Goal: Task Accomplishment & Management: Manage account settings

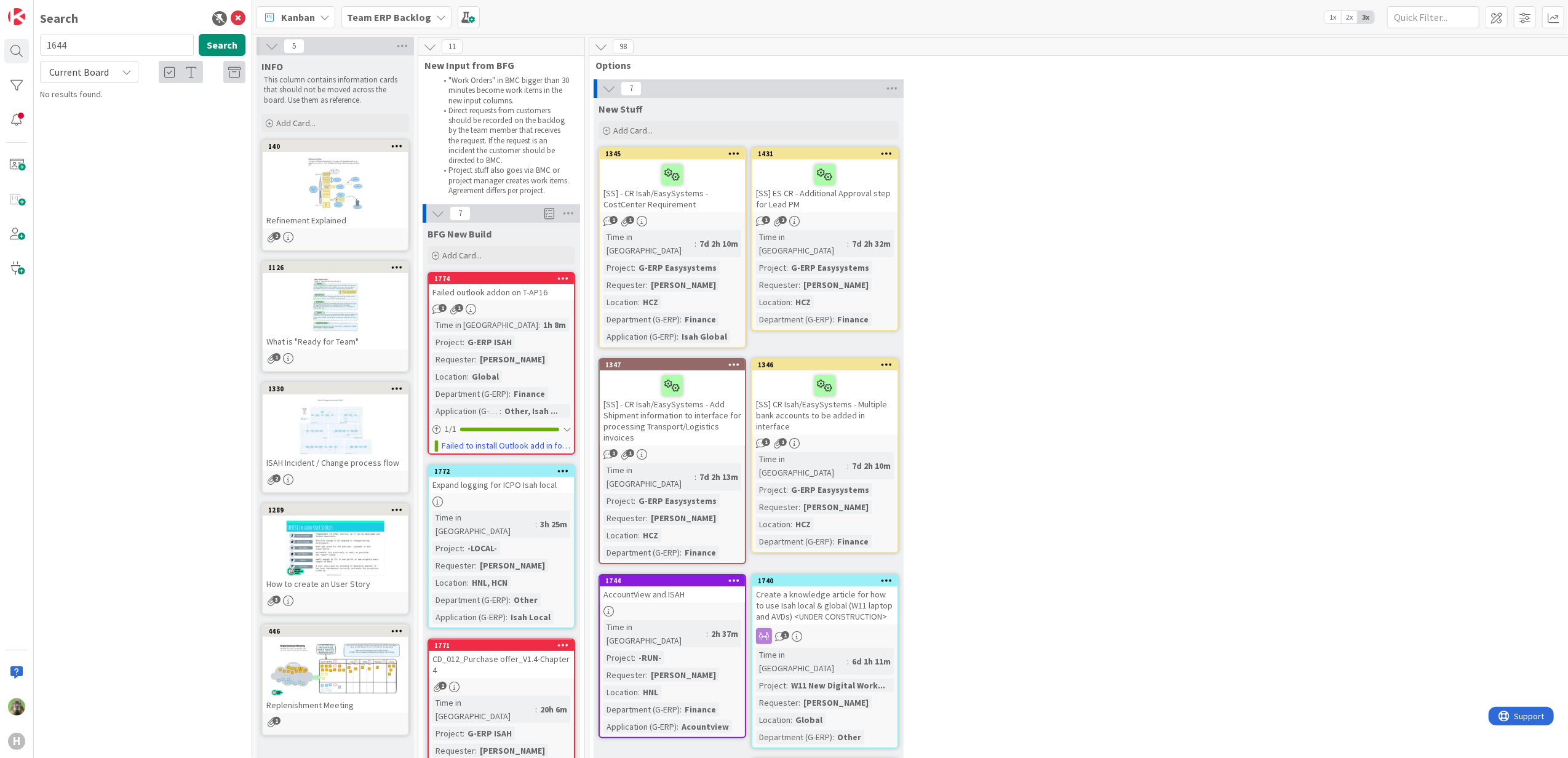
click at [153, 483] on div "Search 1644 Search Current Board No results found." at bounding box center [143, 379] width 218 height 758
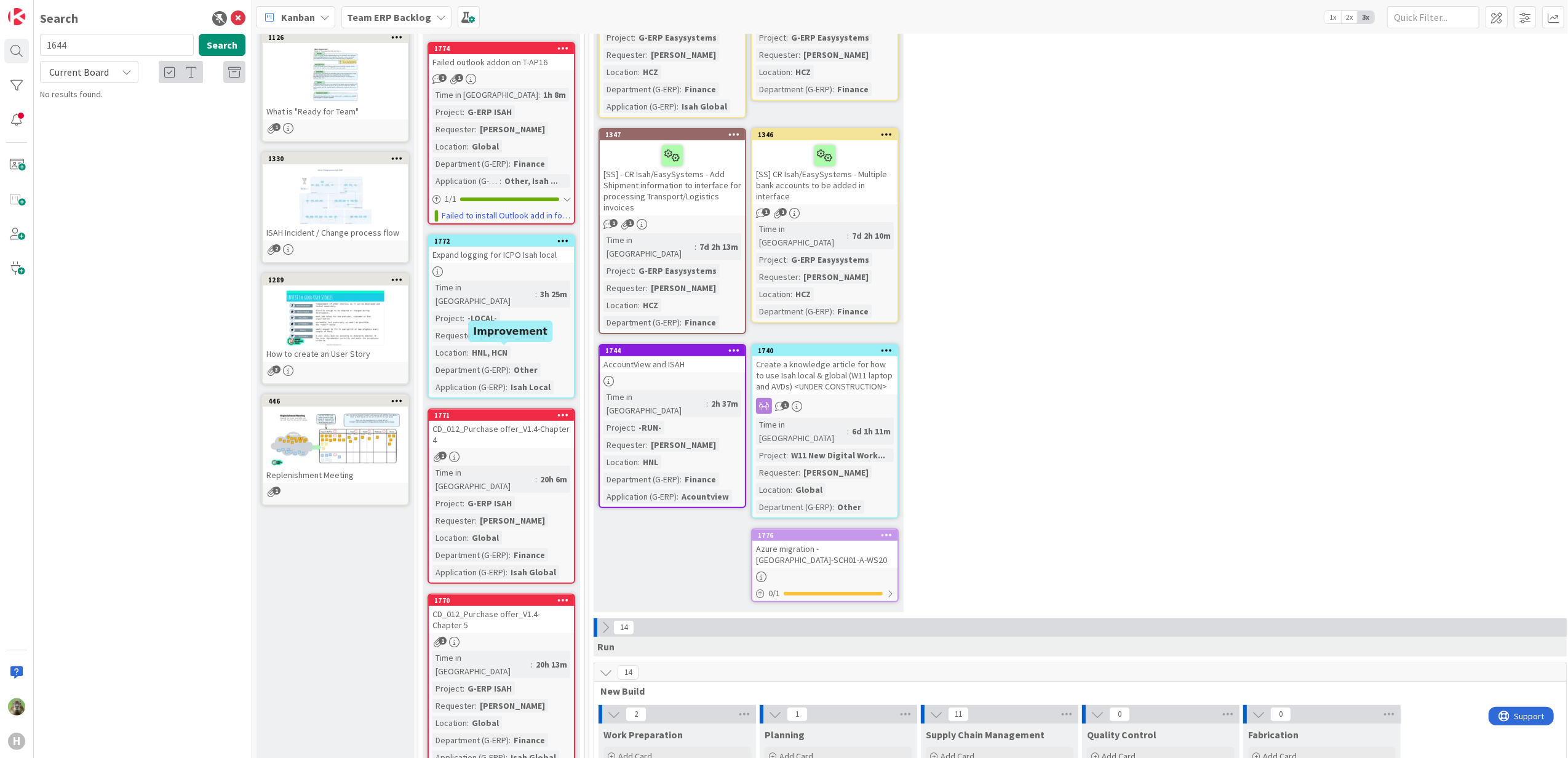
scroll to position [246, 0]
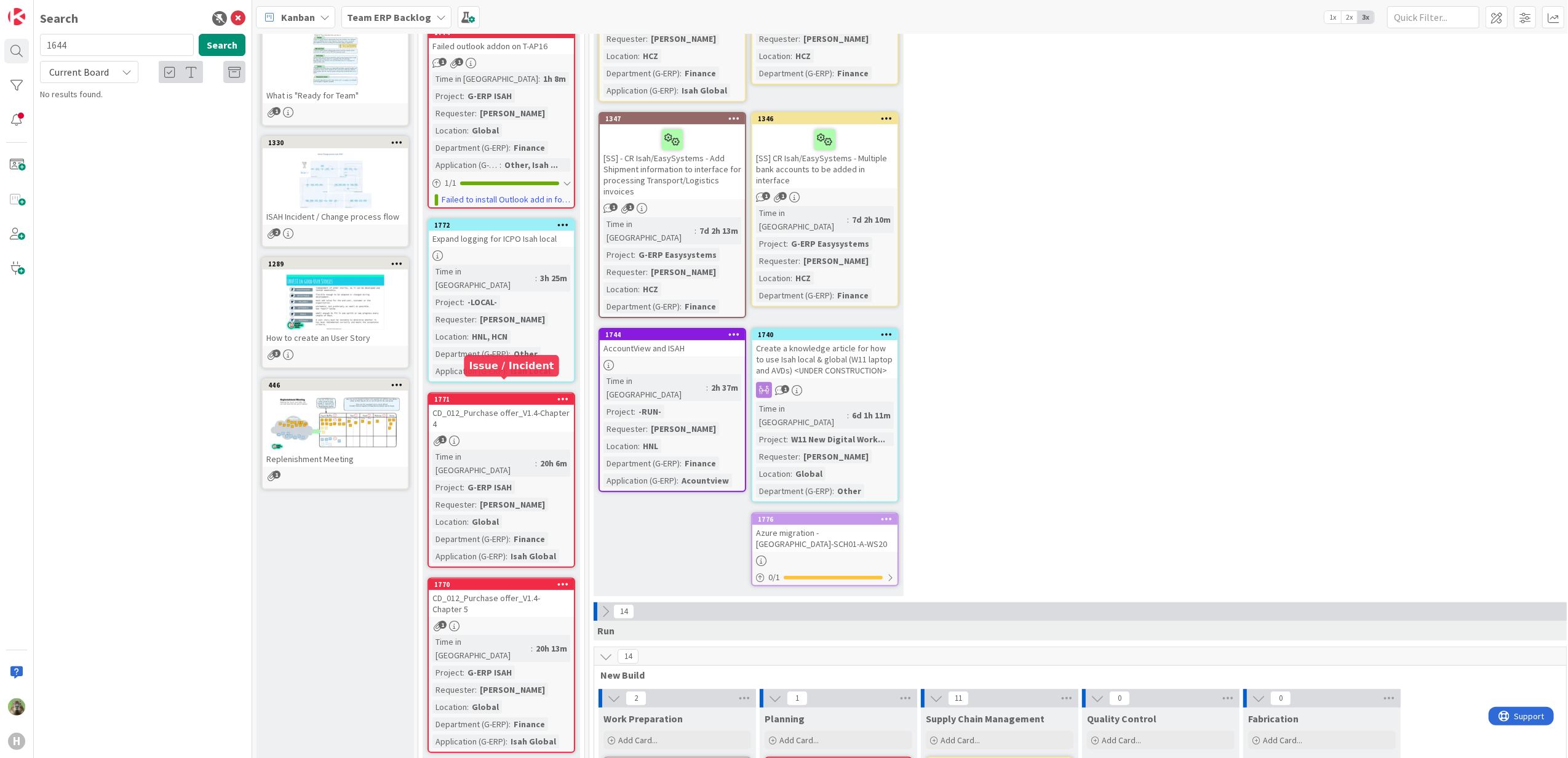
click at [520, 395] on div "1771" at bounding box center [504, 399] width 140 height 9
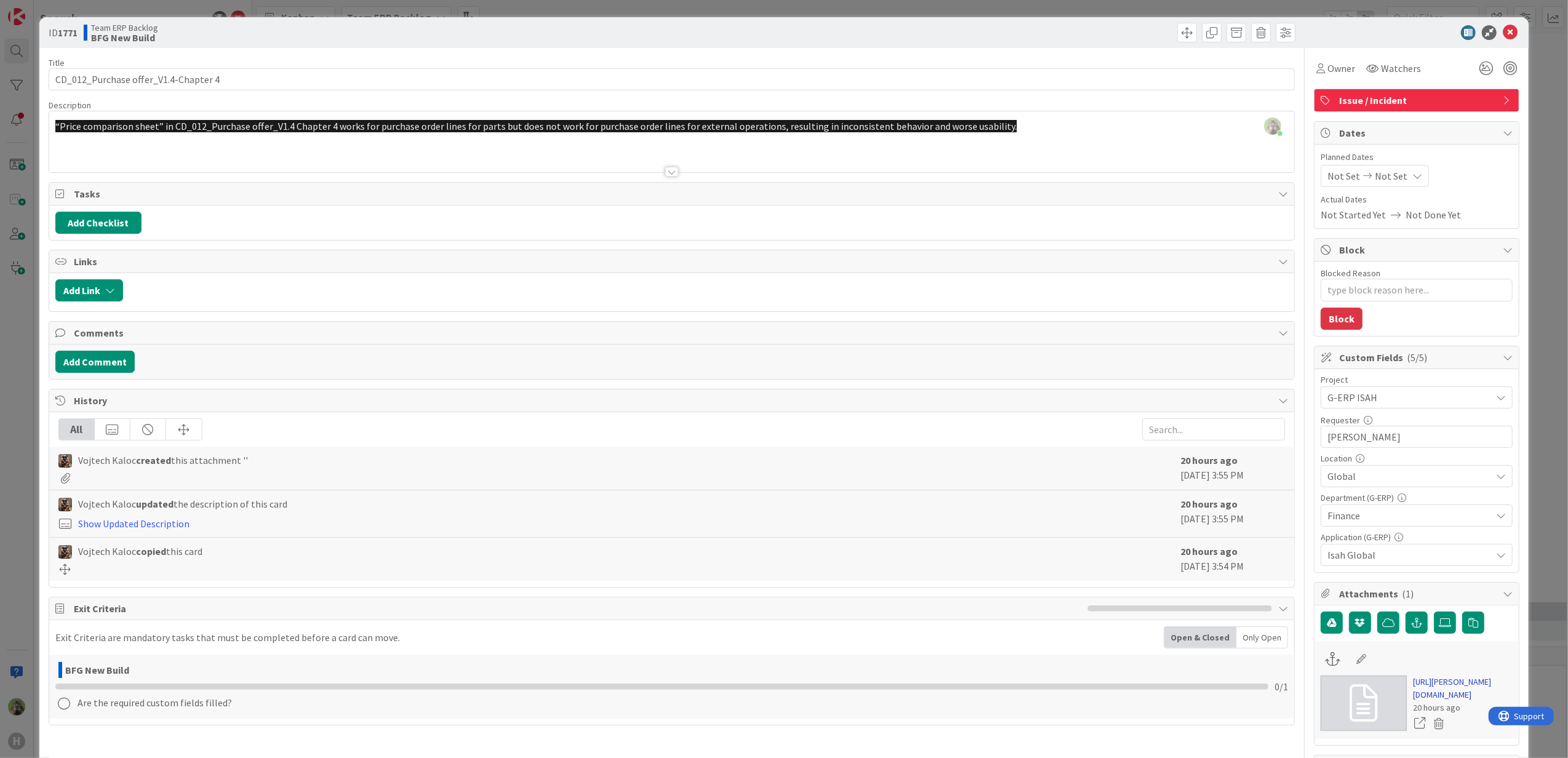
click at [1413, 697] on link "https://huisman-smartit.onbmc.com/smartit/app/#/workorder/AGGF4KX6HRENQATBNMN5T…" at bounding box center [1463, 688] width 100 height 26
click at [480, 160] on div at bounding box center [672, 157] width 1246 height 31
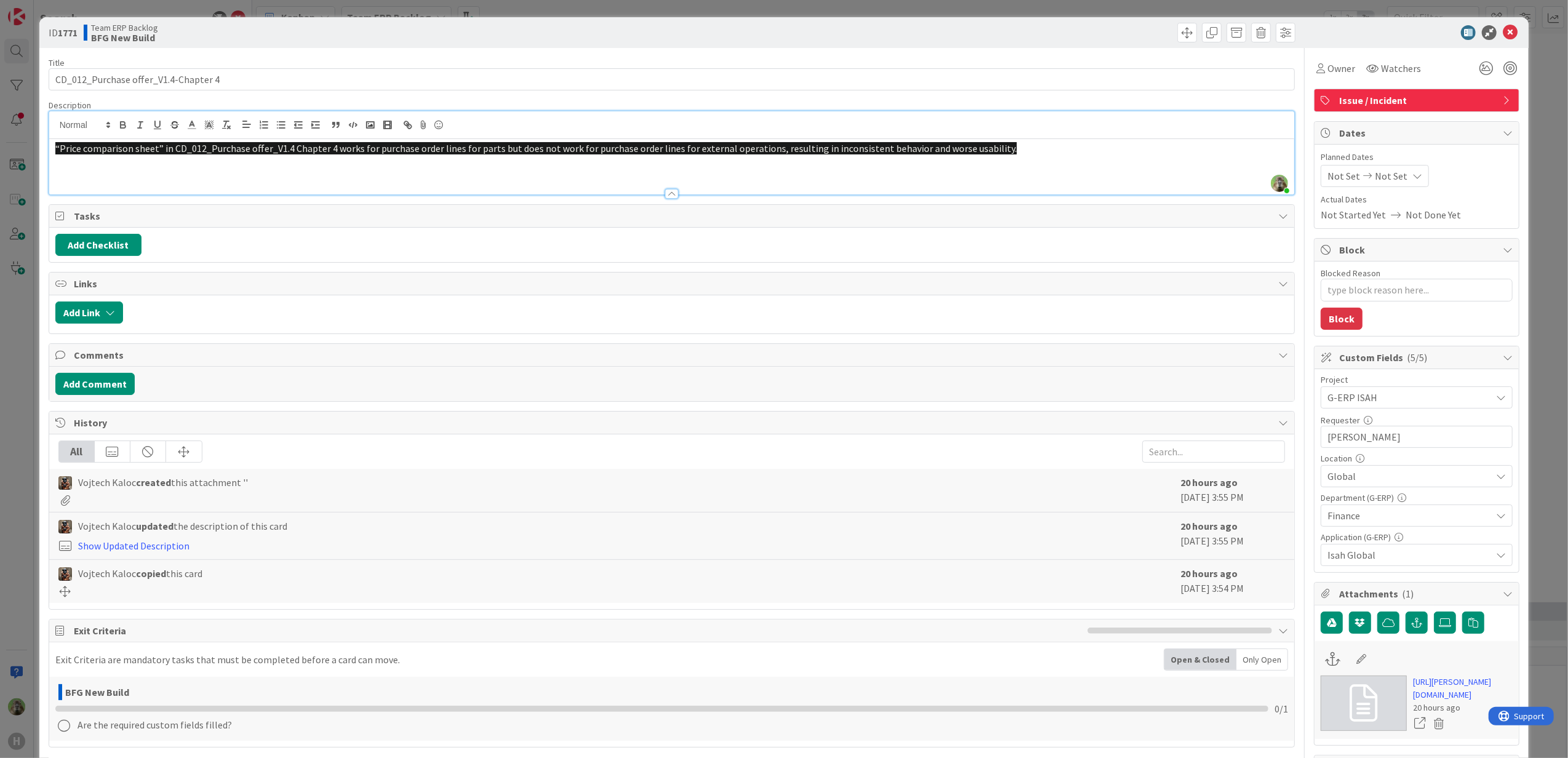
click at [25, 557] on div "ID 1771 Team ERP Backlog BFG New Build Title 36 / 128 CD_012_Purchase offer_V1.…" at bounding box center [784, 379] width 1568 height 758
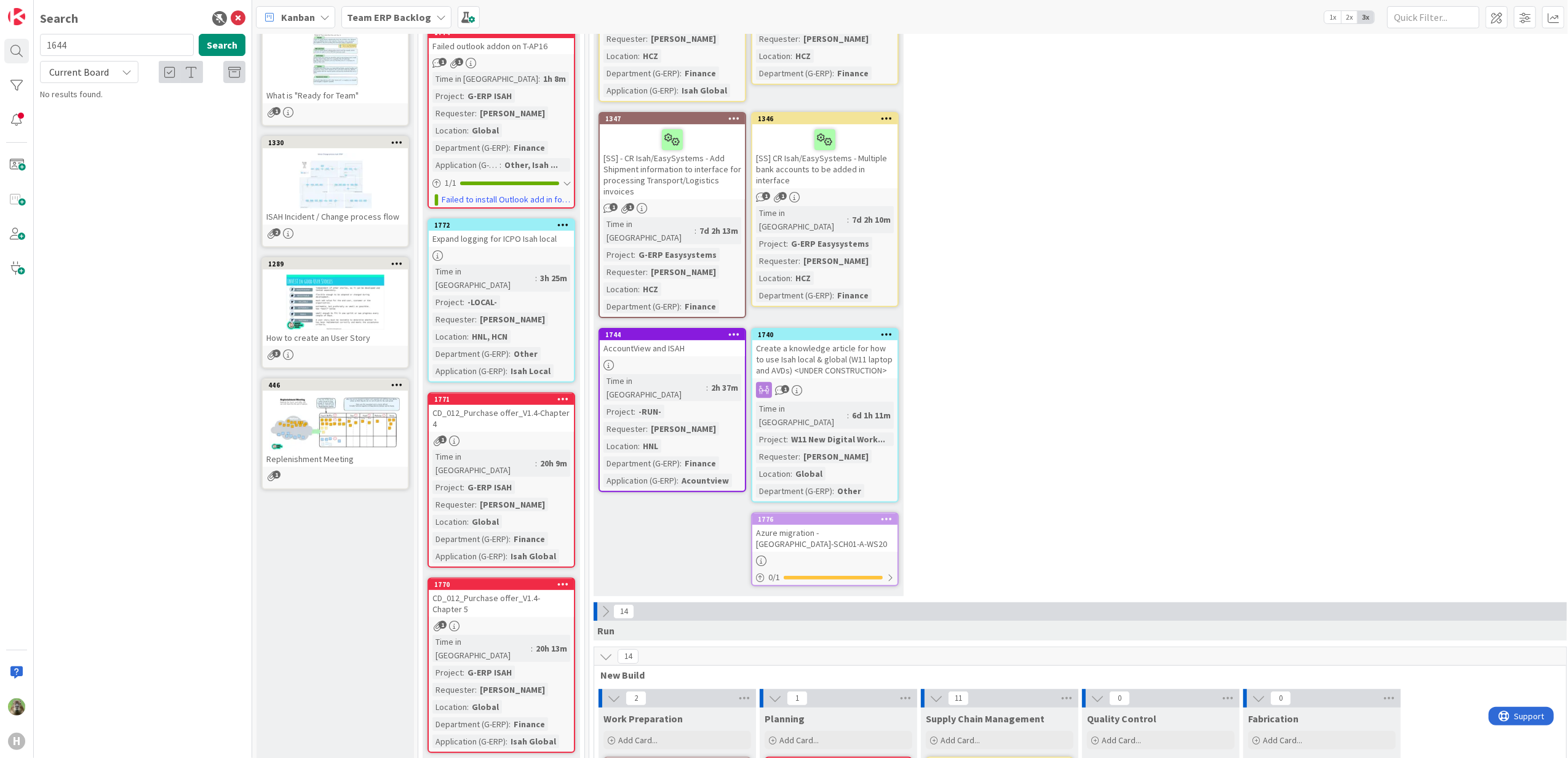
click at [534, 590] on div "CD_012_Purchase offer_V1.4- Chapter 5" at bounding box center [501, 603] width 145 height 27
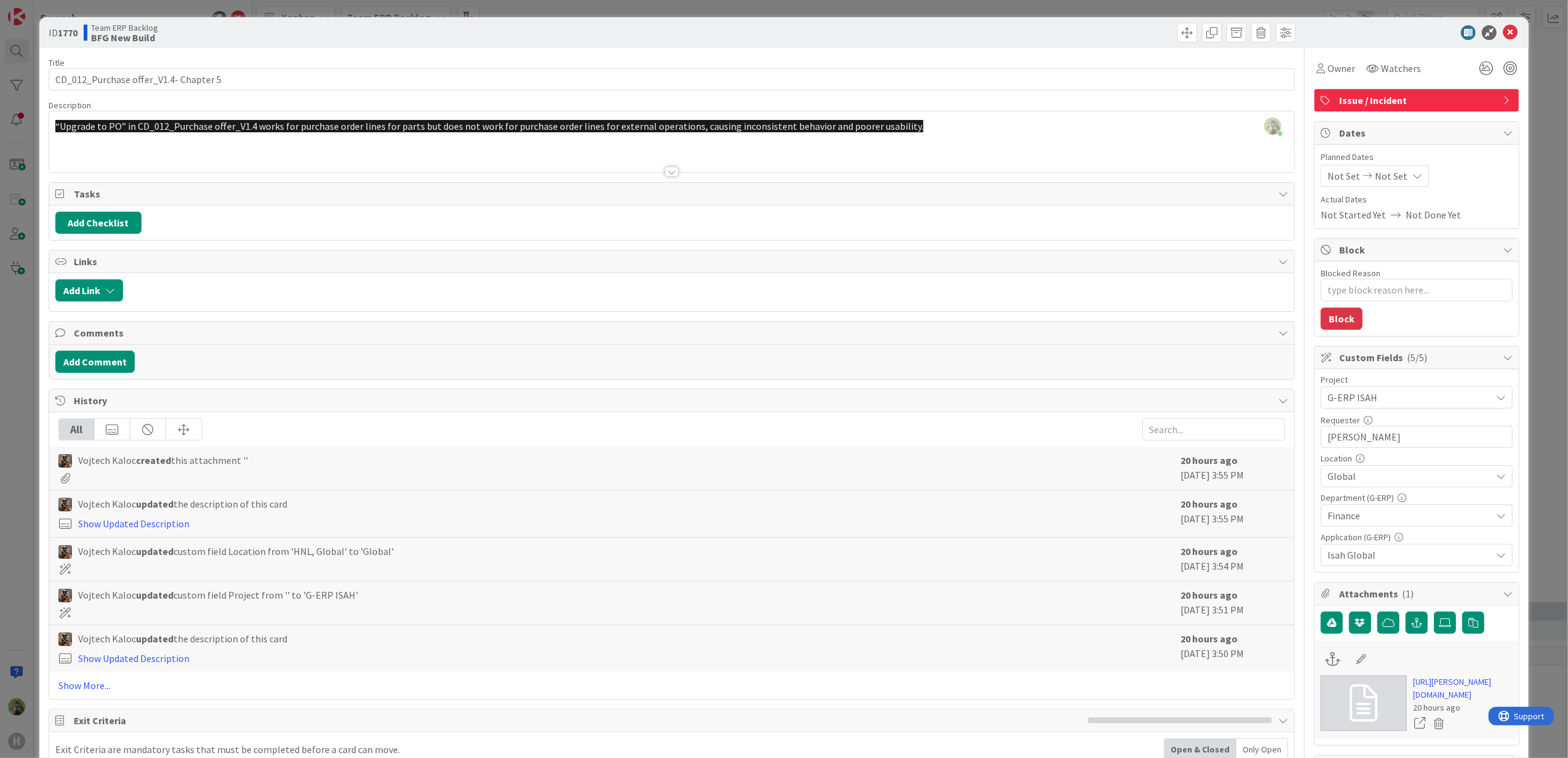
click at [5, 505] on div "ID 1770 Team ERP Backlog BFG New Build Title 37 / 128 CD_012_Purchase offer_V1.…" at bounding box center [784, 379] width 1568 height 758
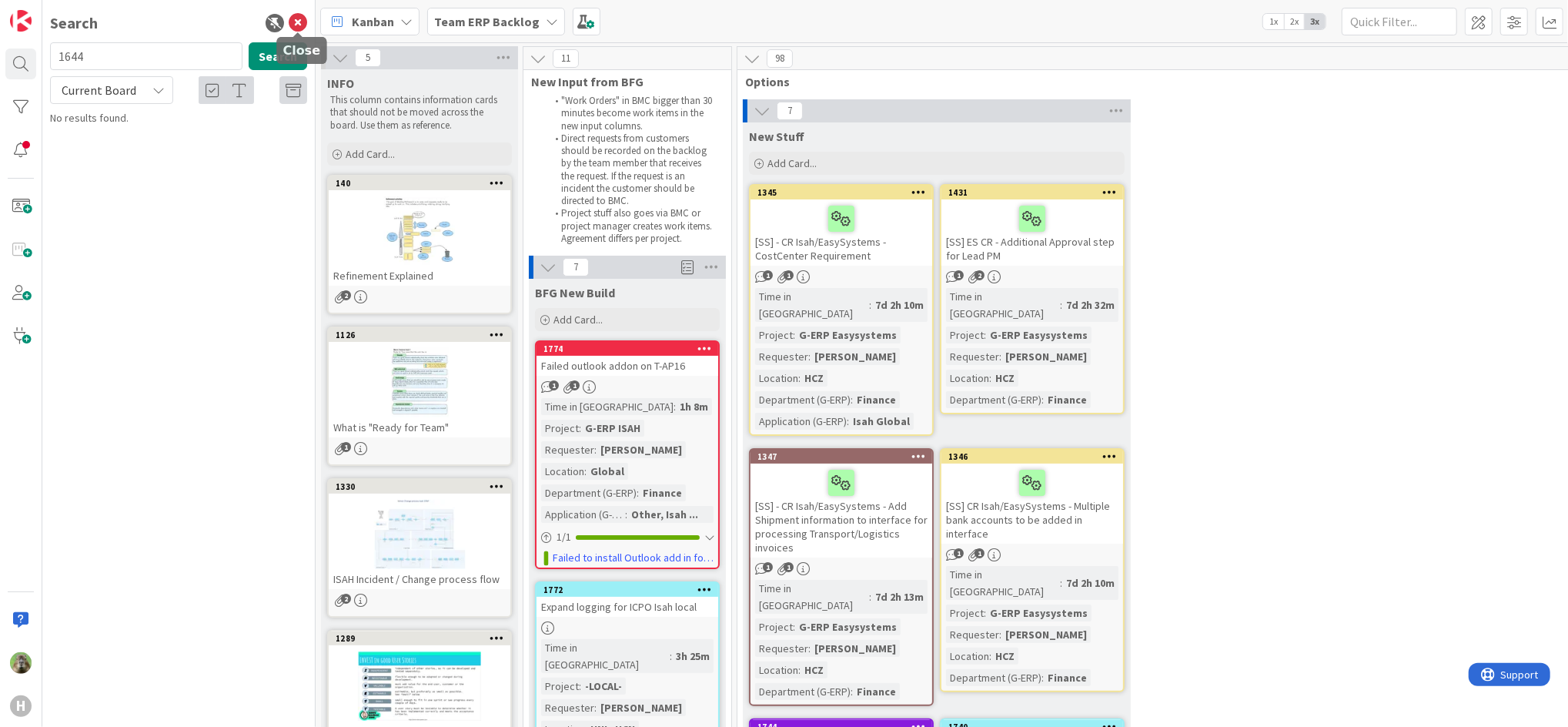
click at [301, 17] on icon at bounding box center [298, 23] width 19 height 19
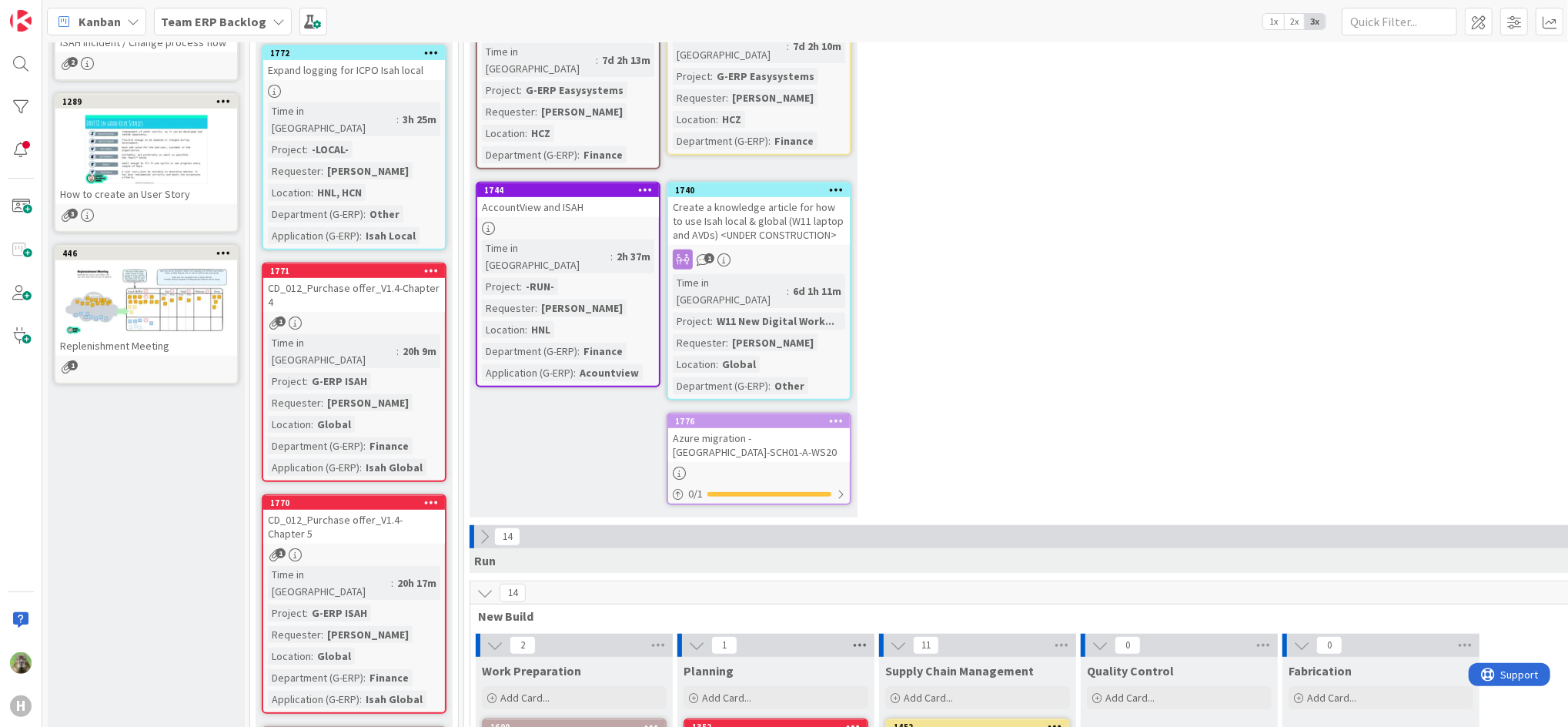
scroll to position [718, 0]
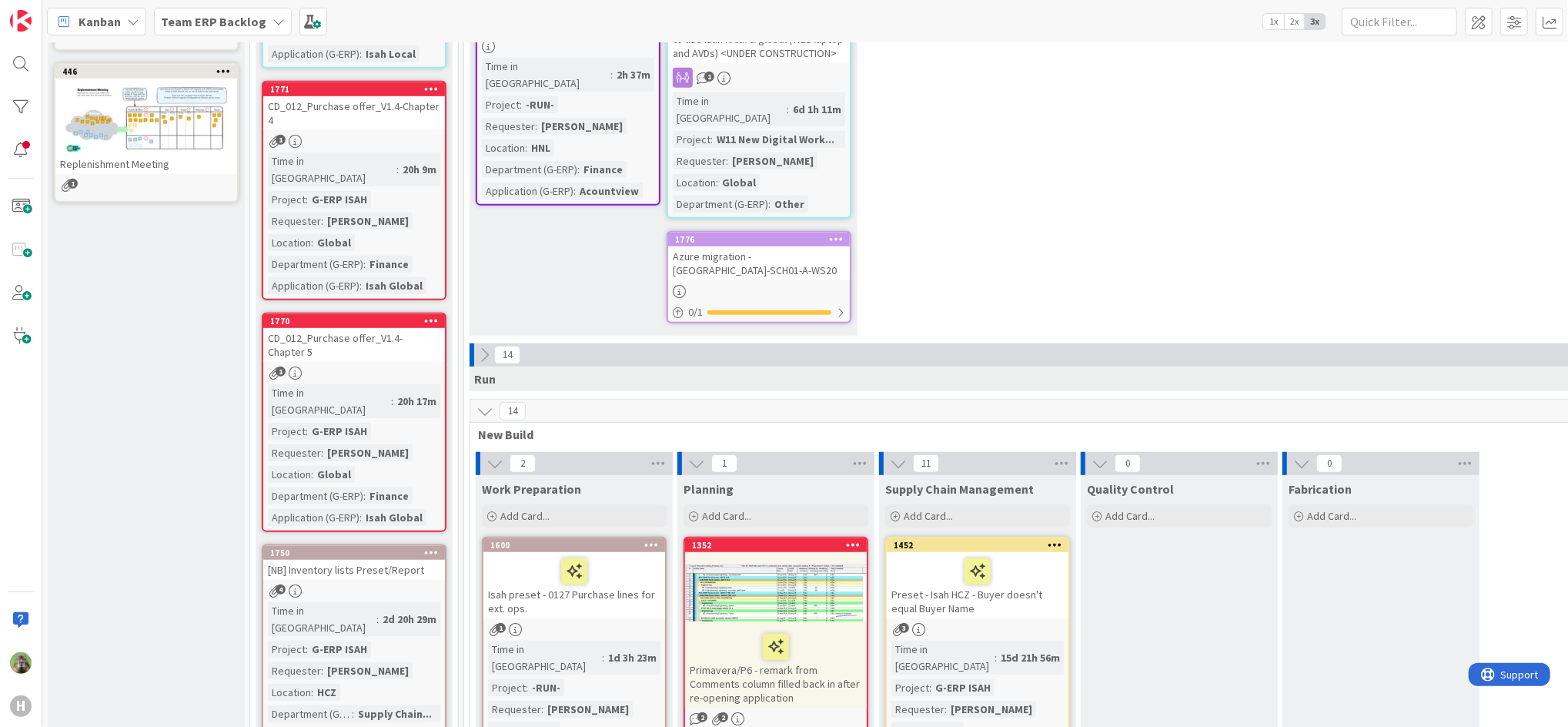
click at [410, 96] on div "CD_012_Purchase offer_V1.4-Chapter 4" at bounding box center [354, 113] width 182 height 34
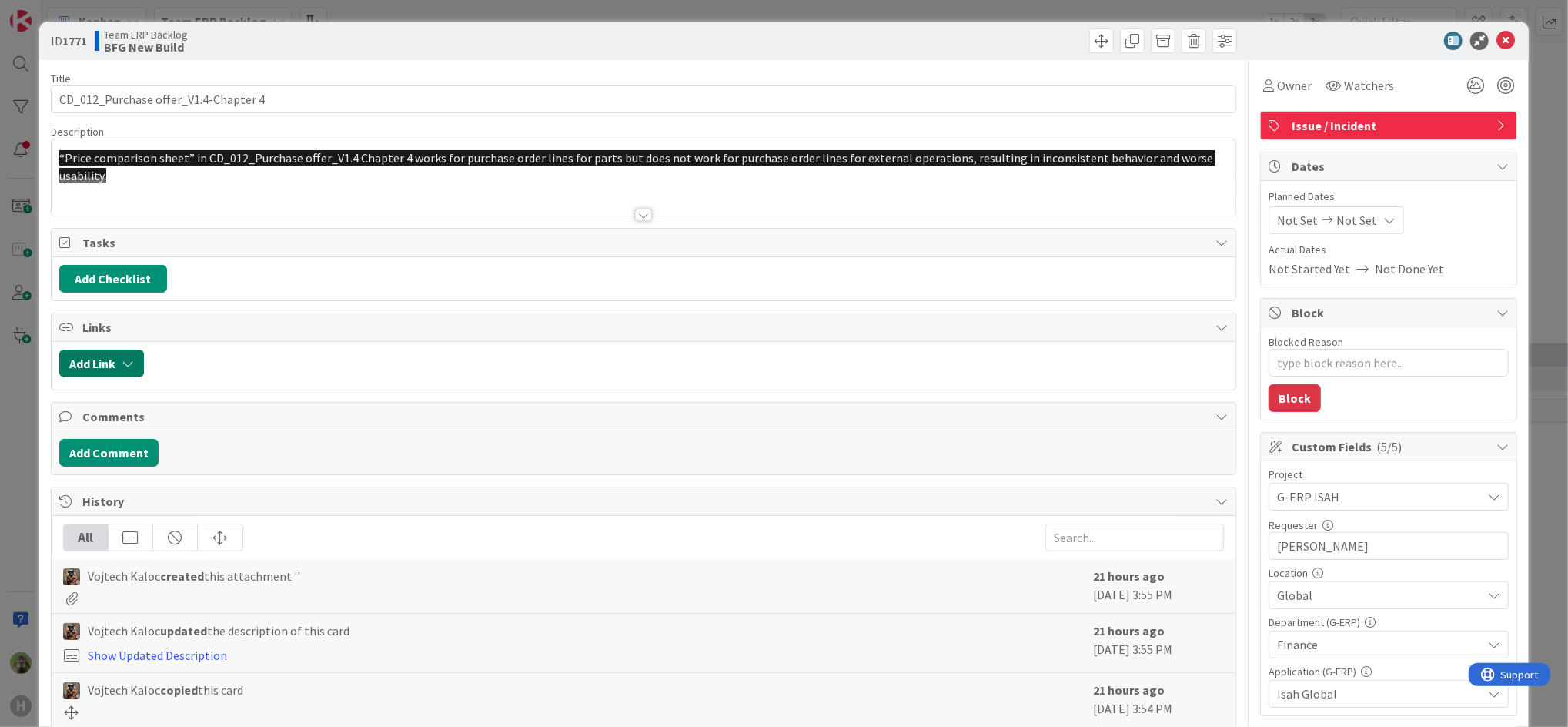
type textarea "x"
click at [14, 370] on div "ID 1771 Team ERP Backlog BFG New Build Title 36 / 128 CD_012_Purchase offer_V1.…" at bounding box center [784, 364] width 1568 height 727
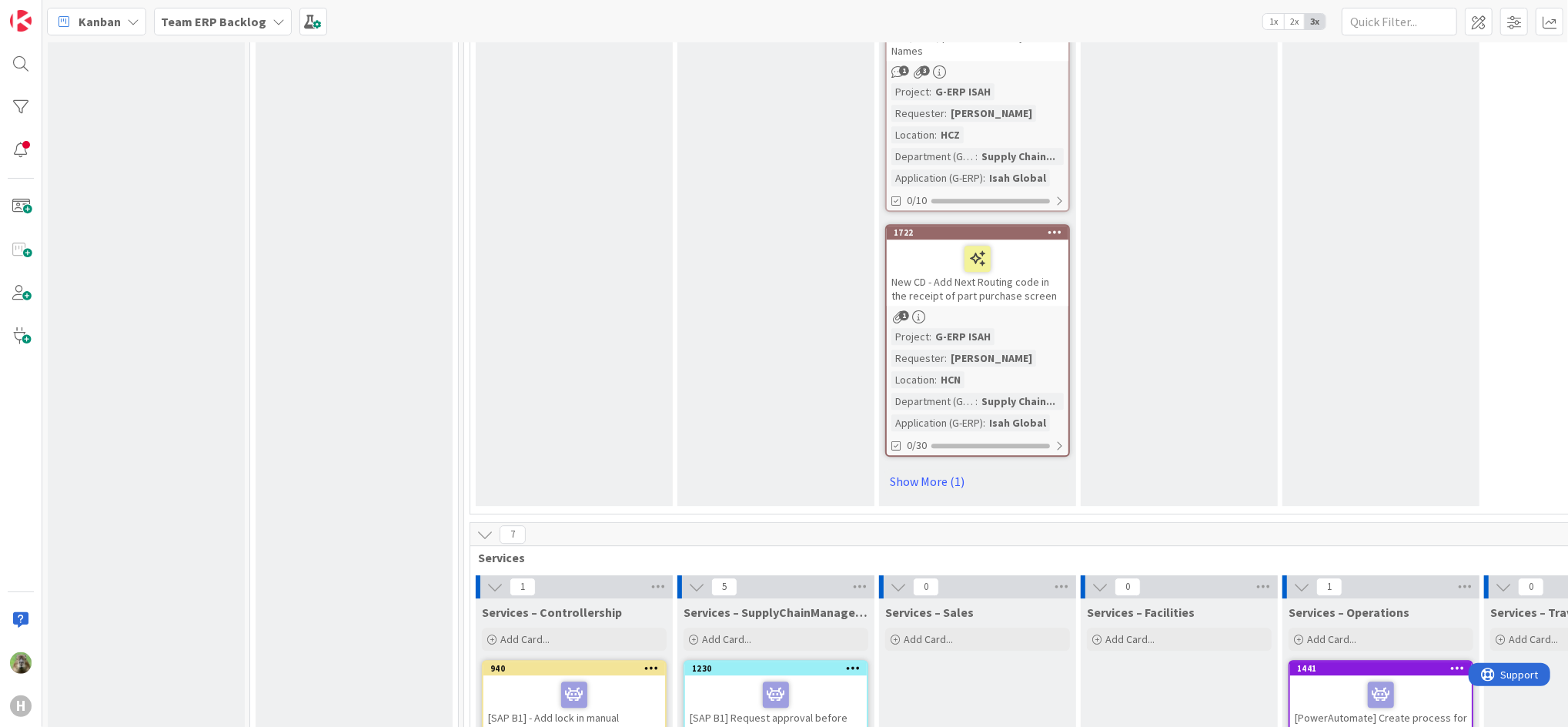
scroll to position [2977, 0]
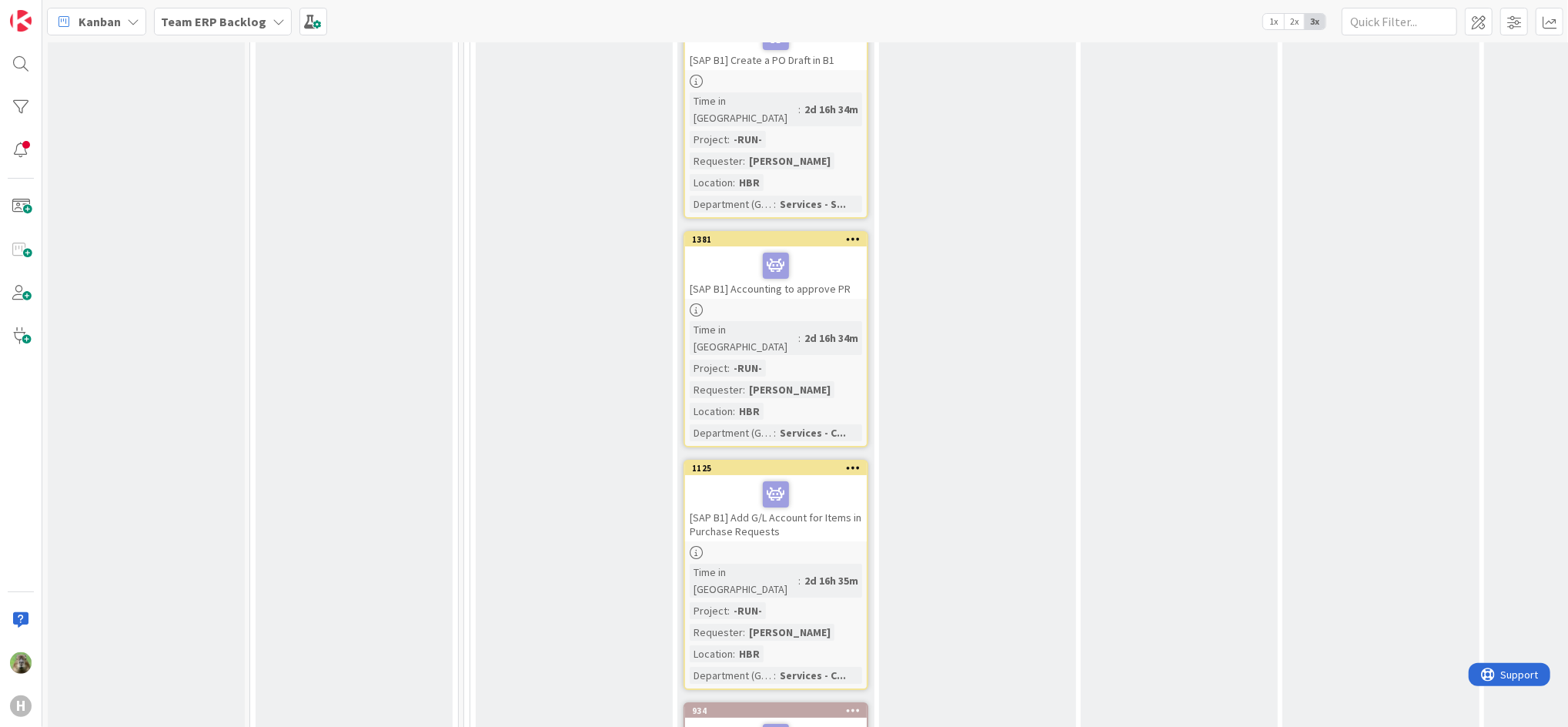
scroll to position [4517, 0]
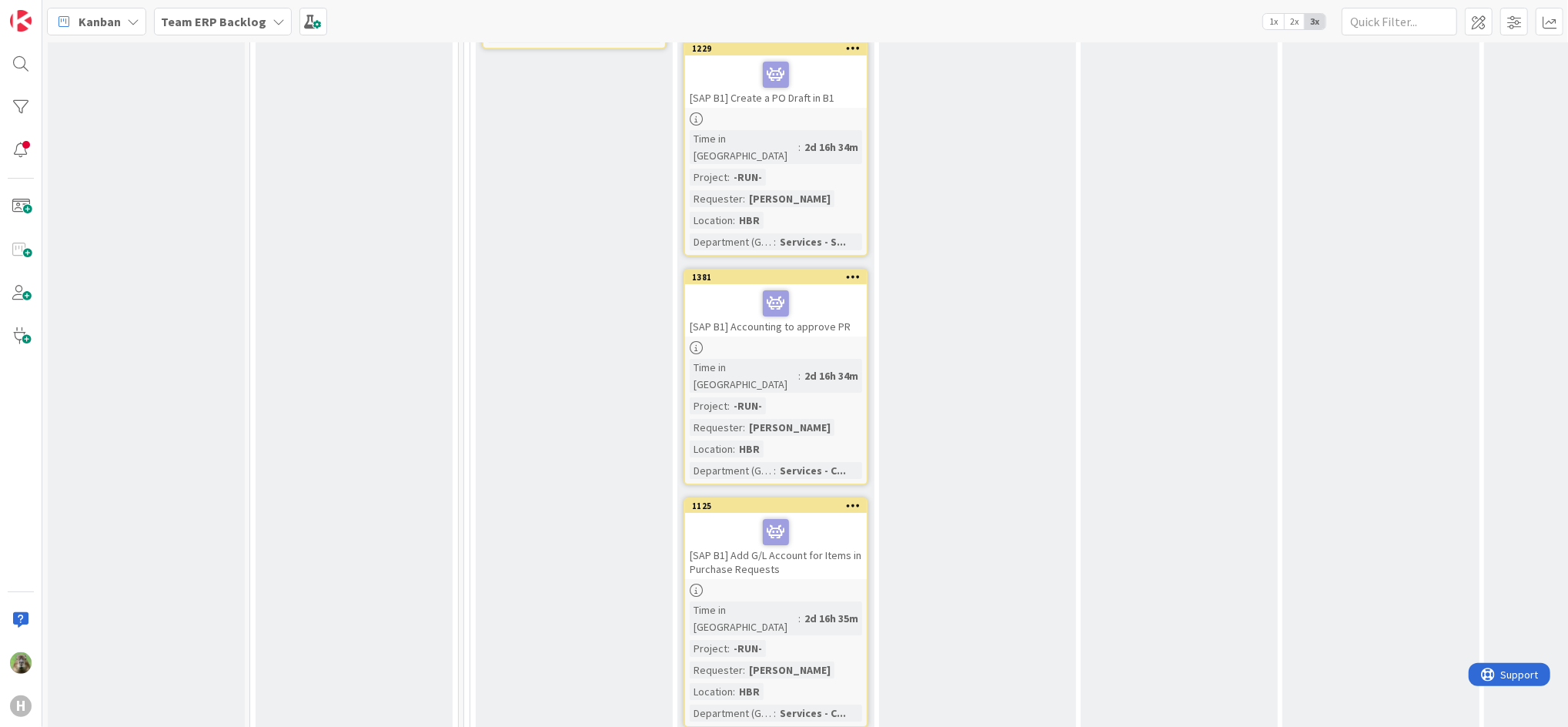
drag, startPoint x: 785, startPoint y: 710, endPoint x: 995, endPoint y: 695, distance: 210.5
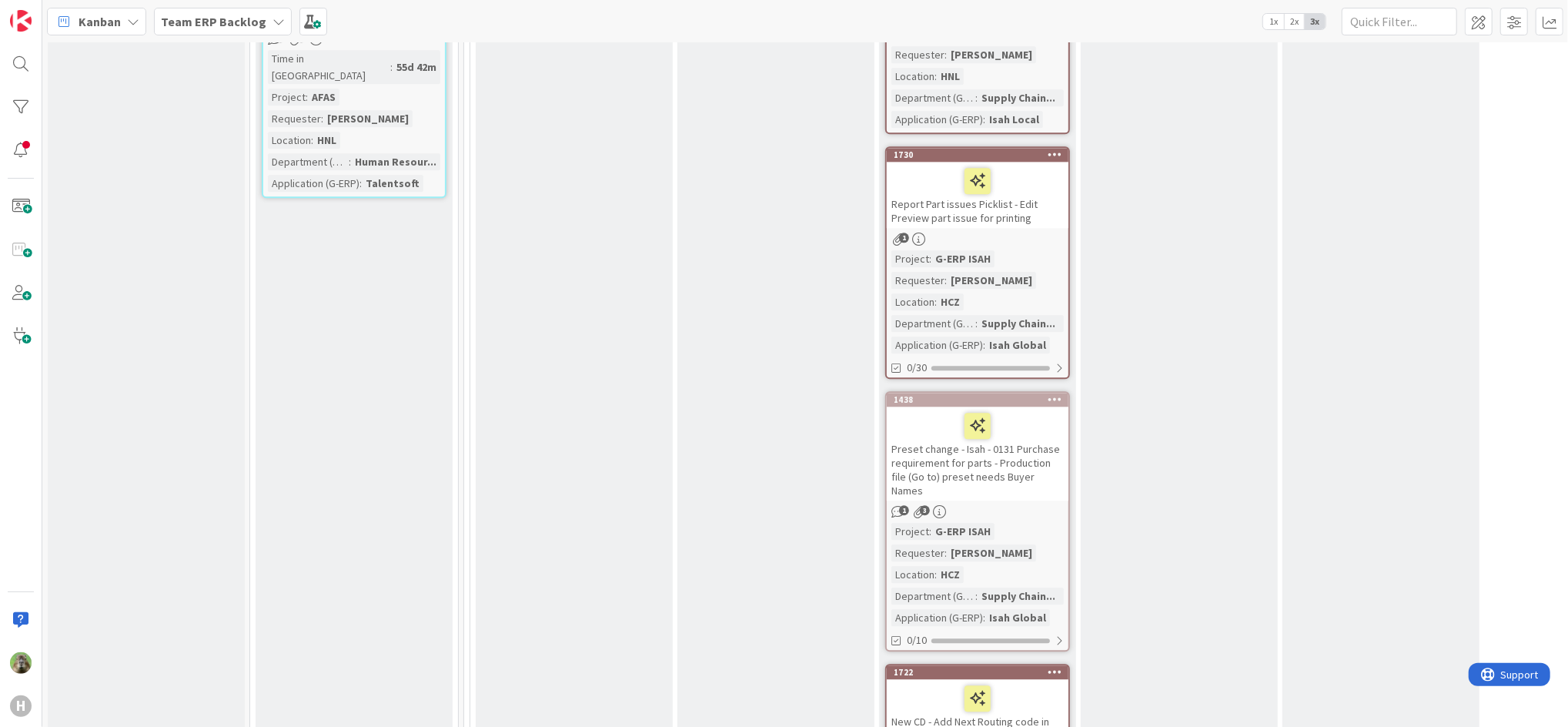
scroll to position [2977, 0]
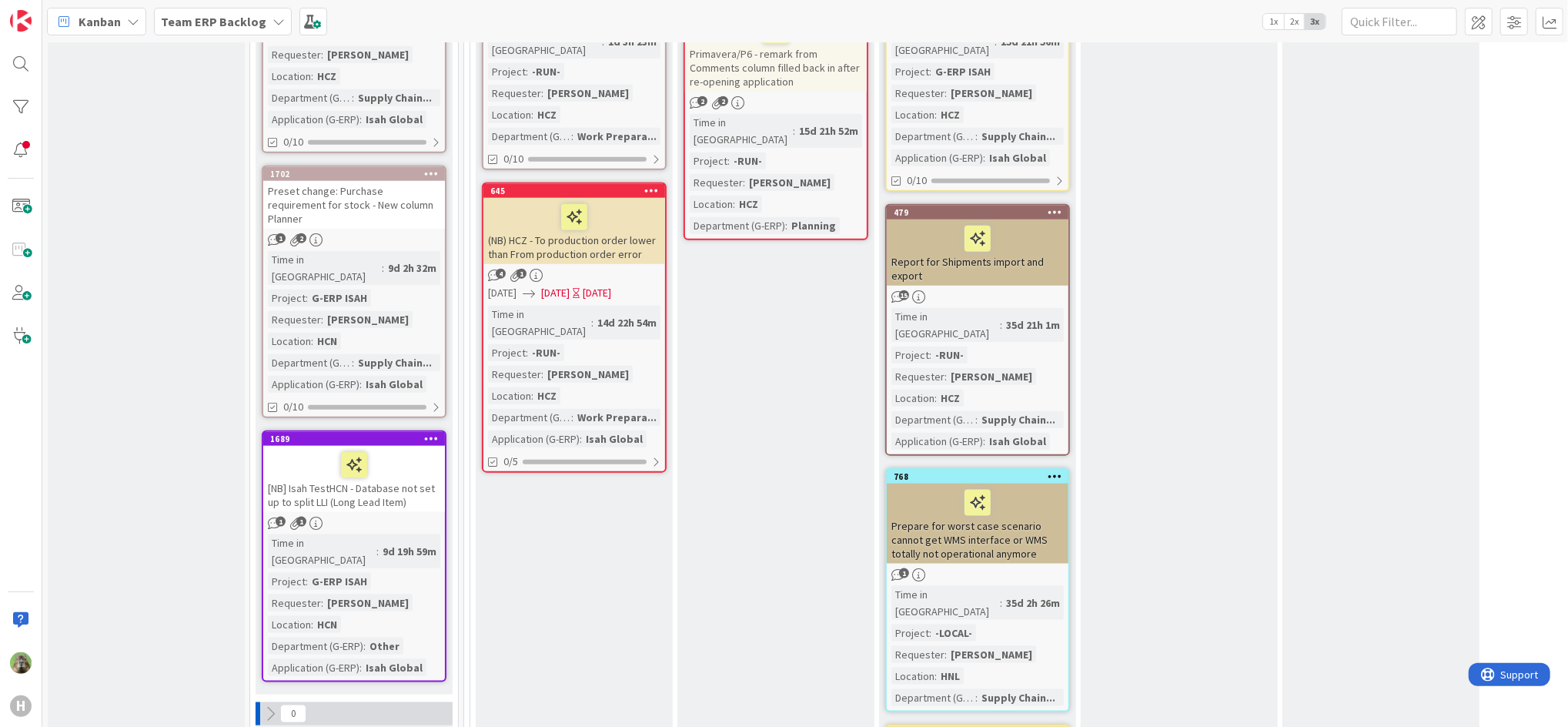
scroll to position [821, 0]
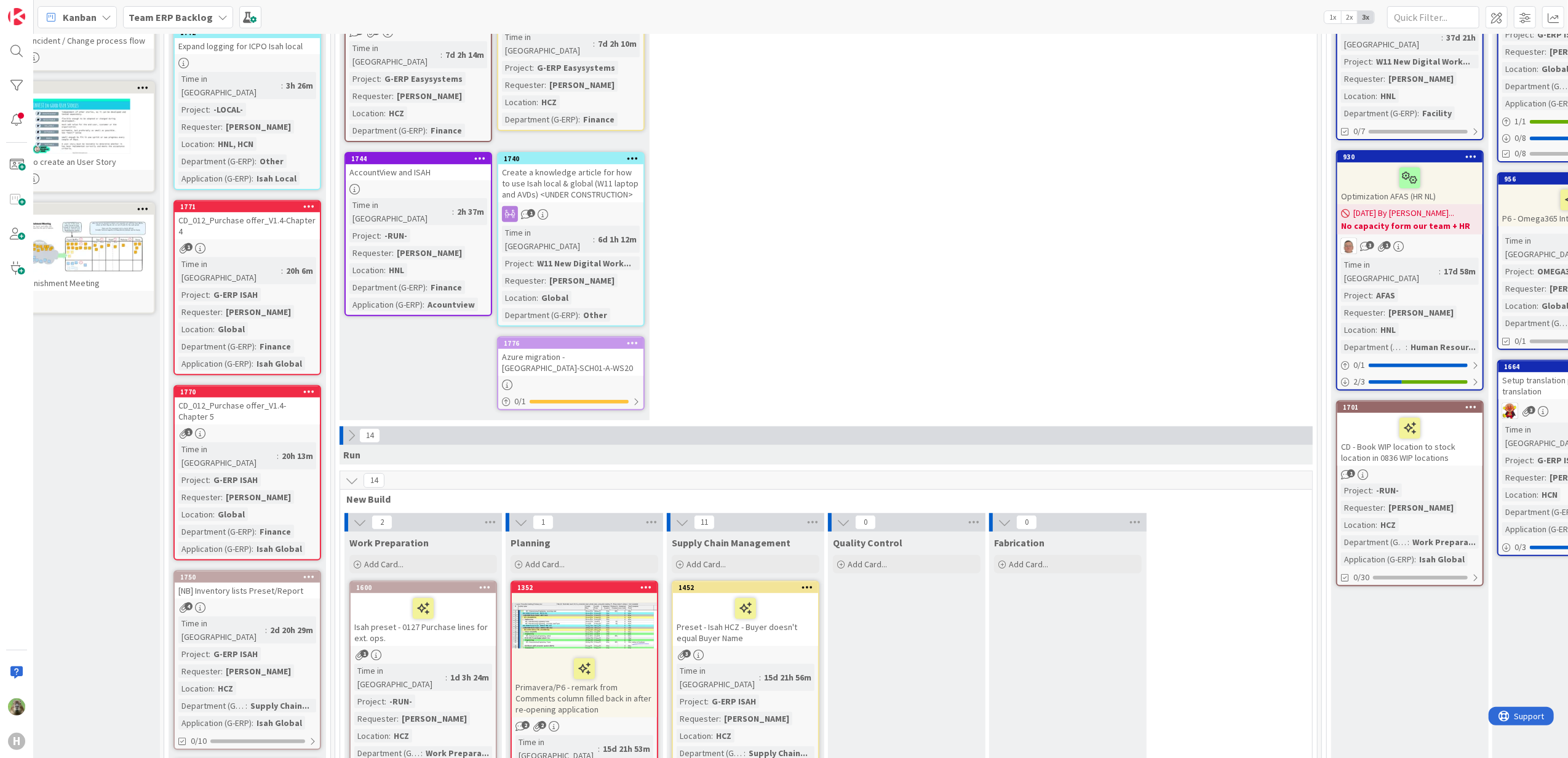
scroll to position [328, 35]
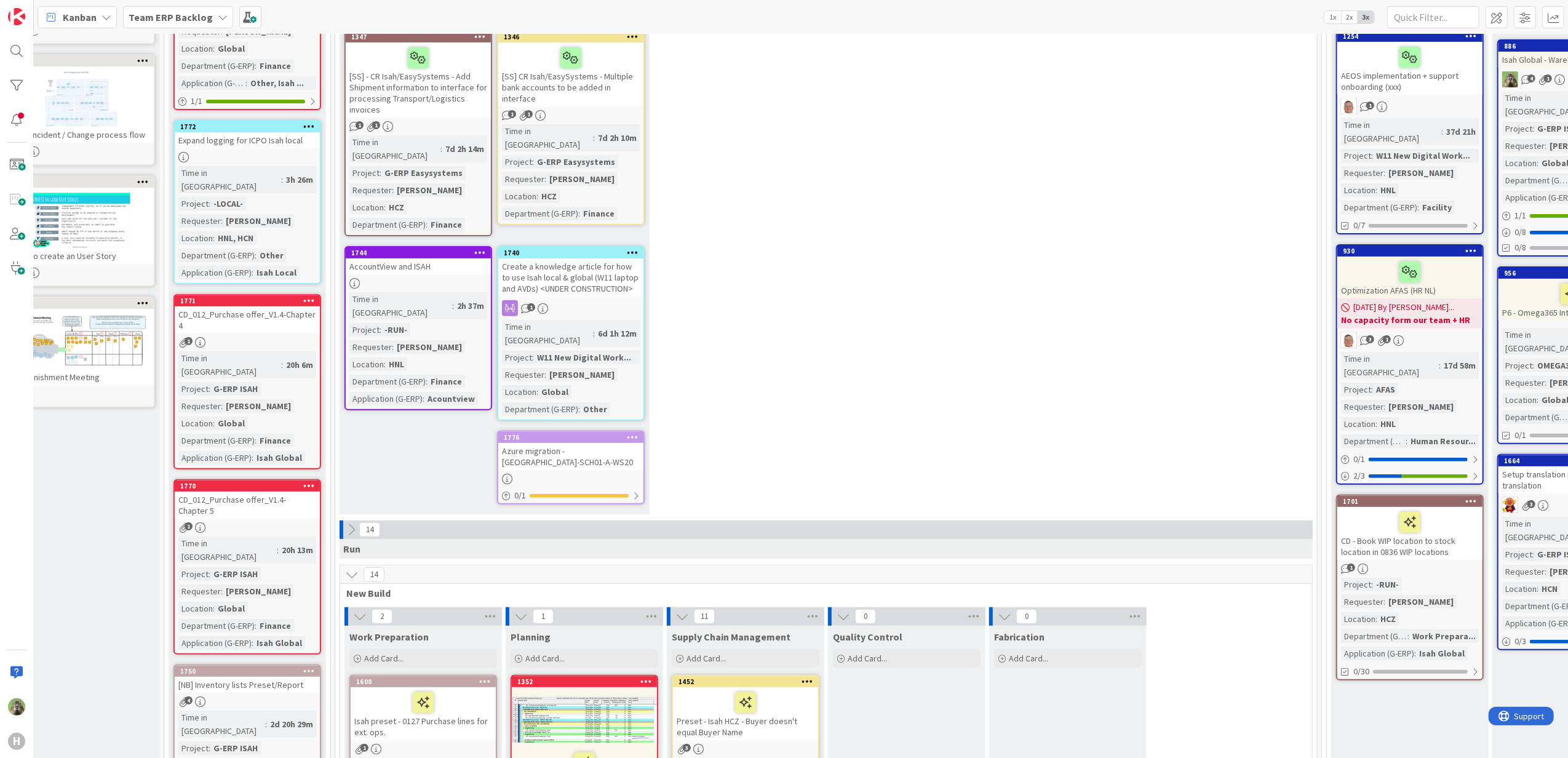
click at [1477, 496] on icon at bounding box center [1471, 500] width 12 height 9
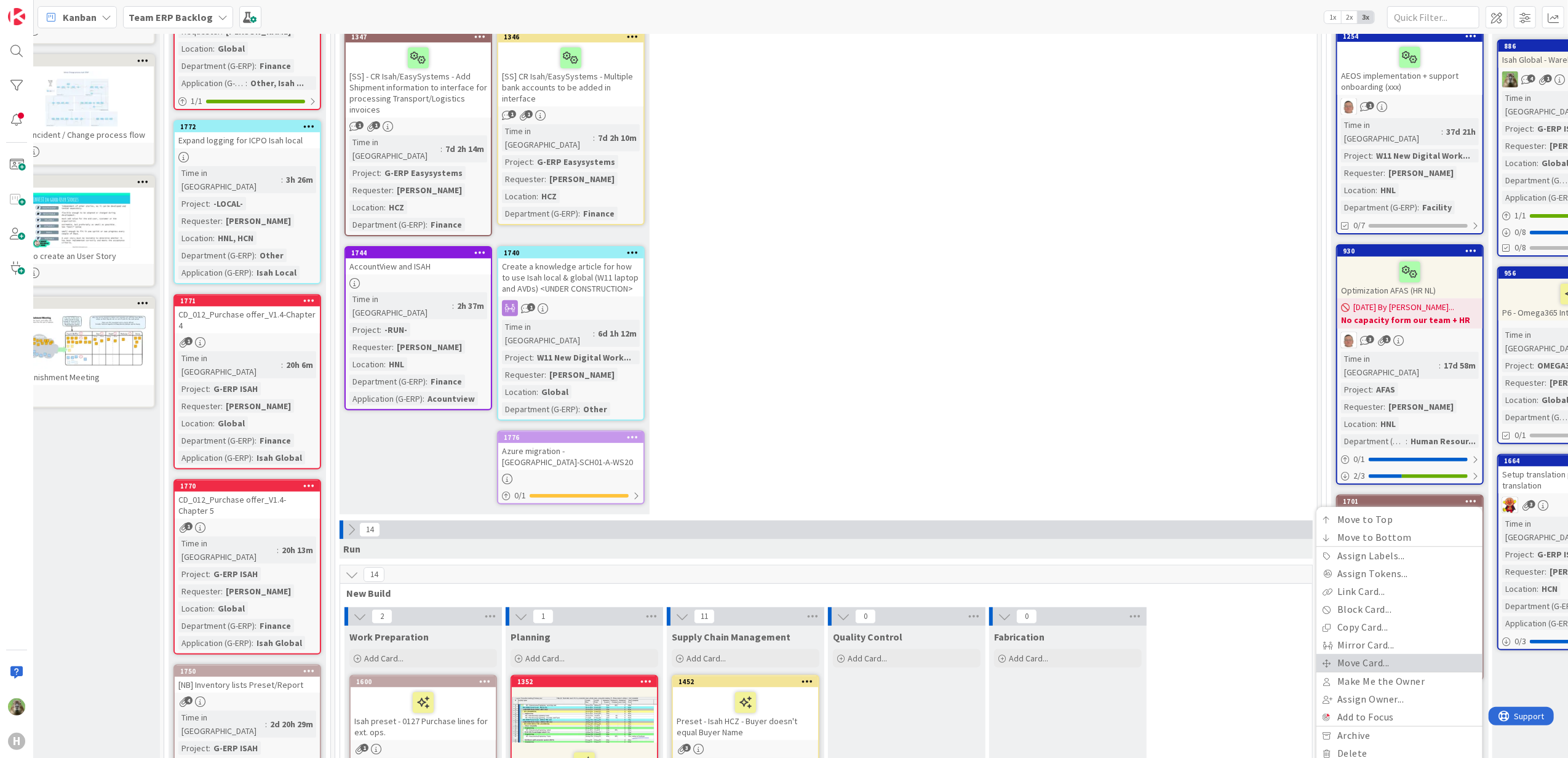
click at [1393, 654] on link "Move Card..." at bounding box center [1400, 663] width 166 height 18
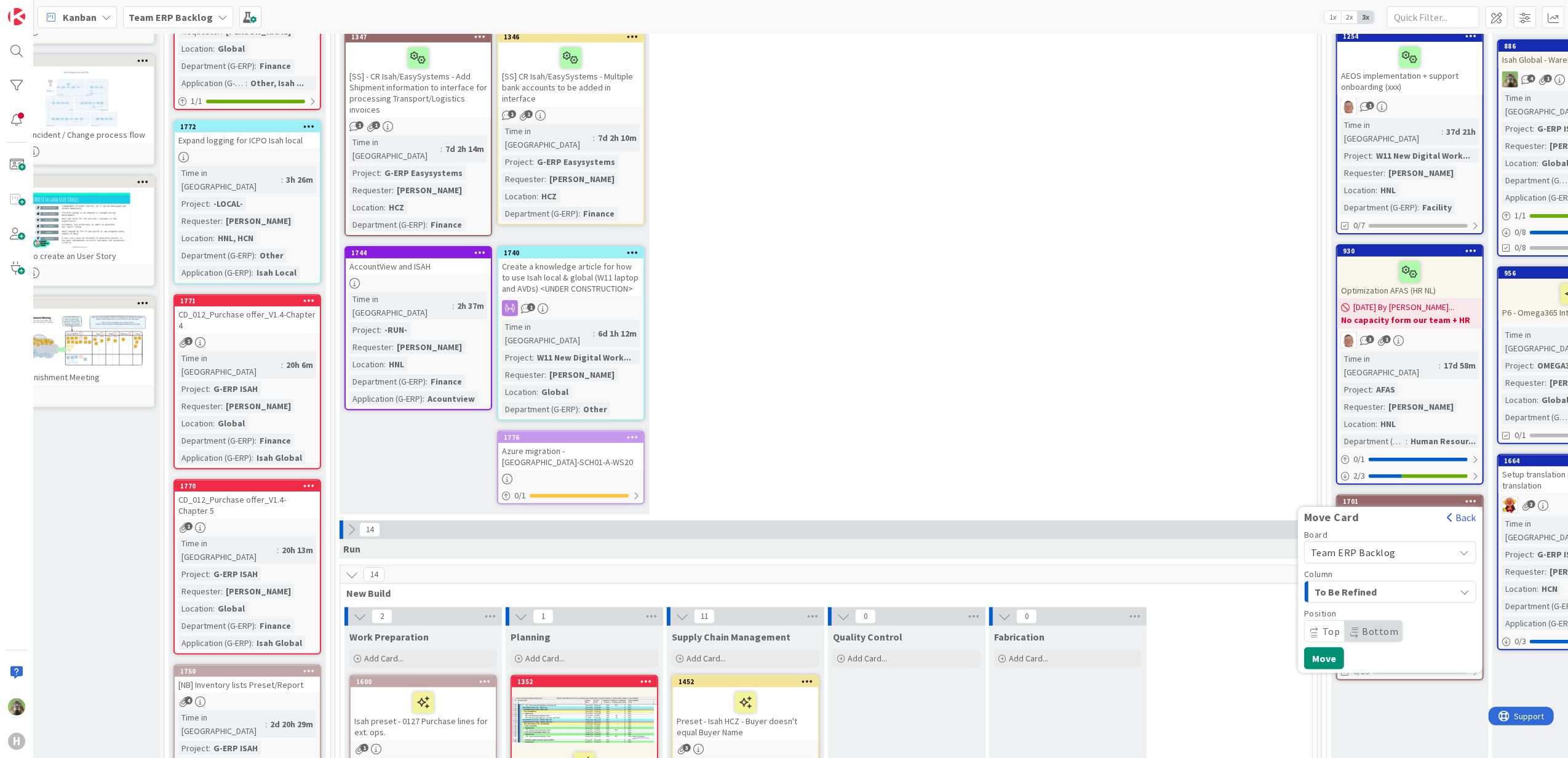
click at [1371, 546] on span "Team ERP Backlog" at bounding box center [1353, 552] width 85 height 12
click at [1371, 583] on span "To Be Refined" at bounding box center [1360, 591] width 92 height 16
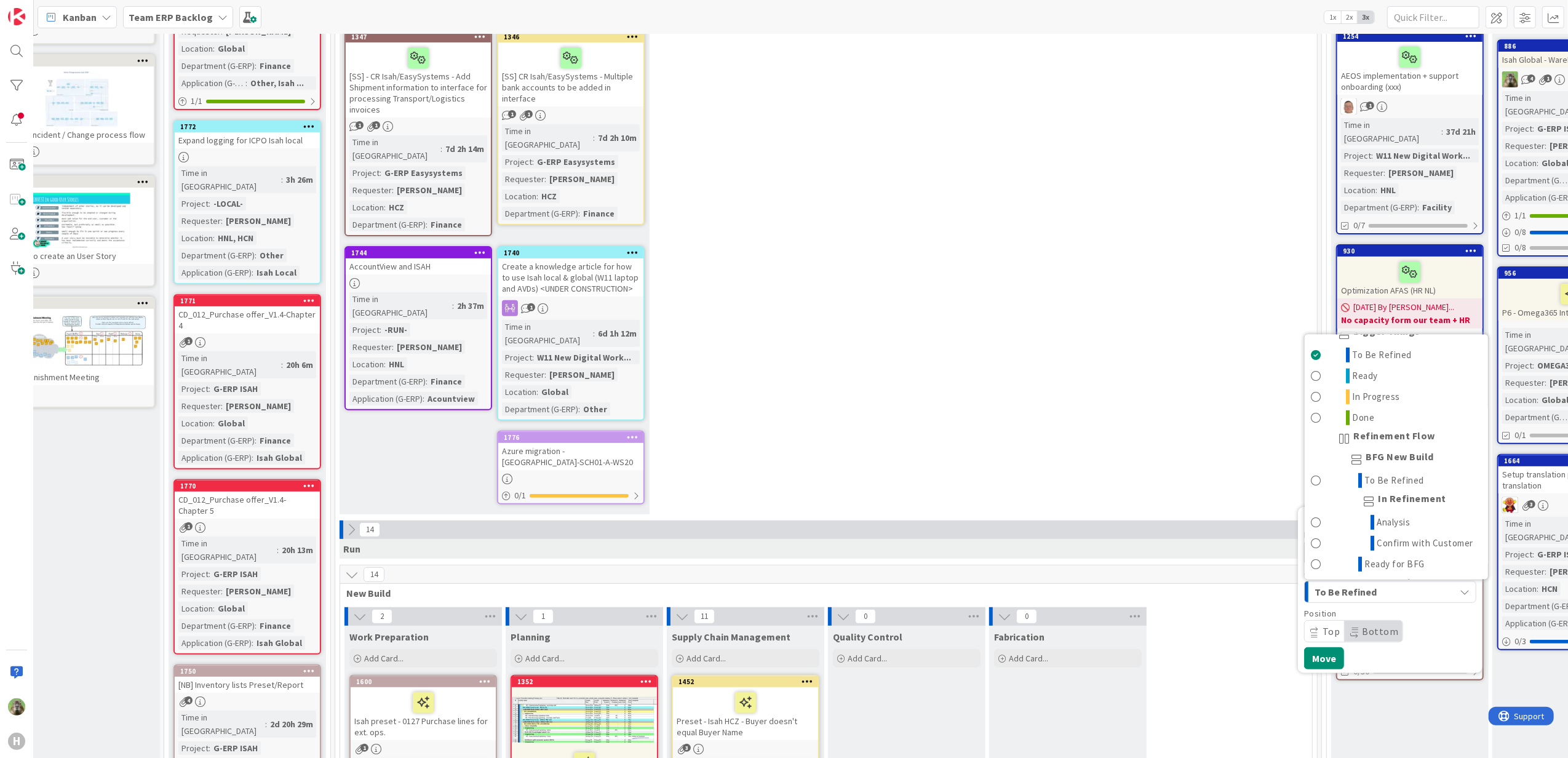
scroll to position [738, 0]
click at [1396, 444] on span "To Be Refined" at bounding box center [1395, 451] width 60 height 15
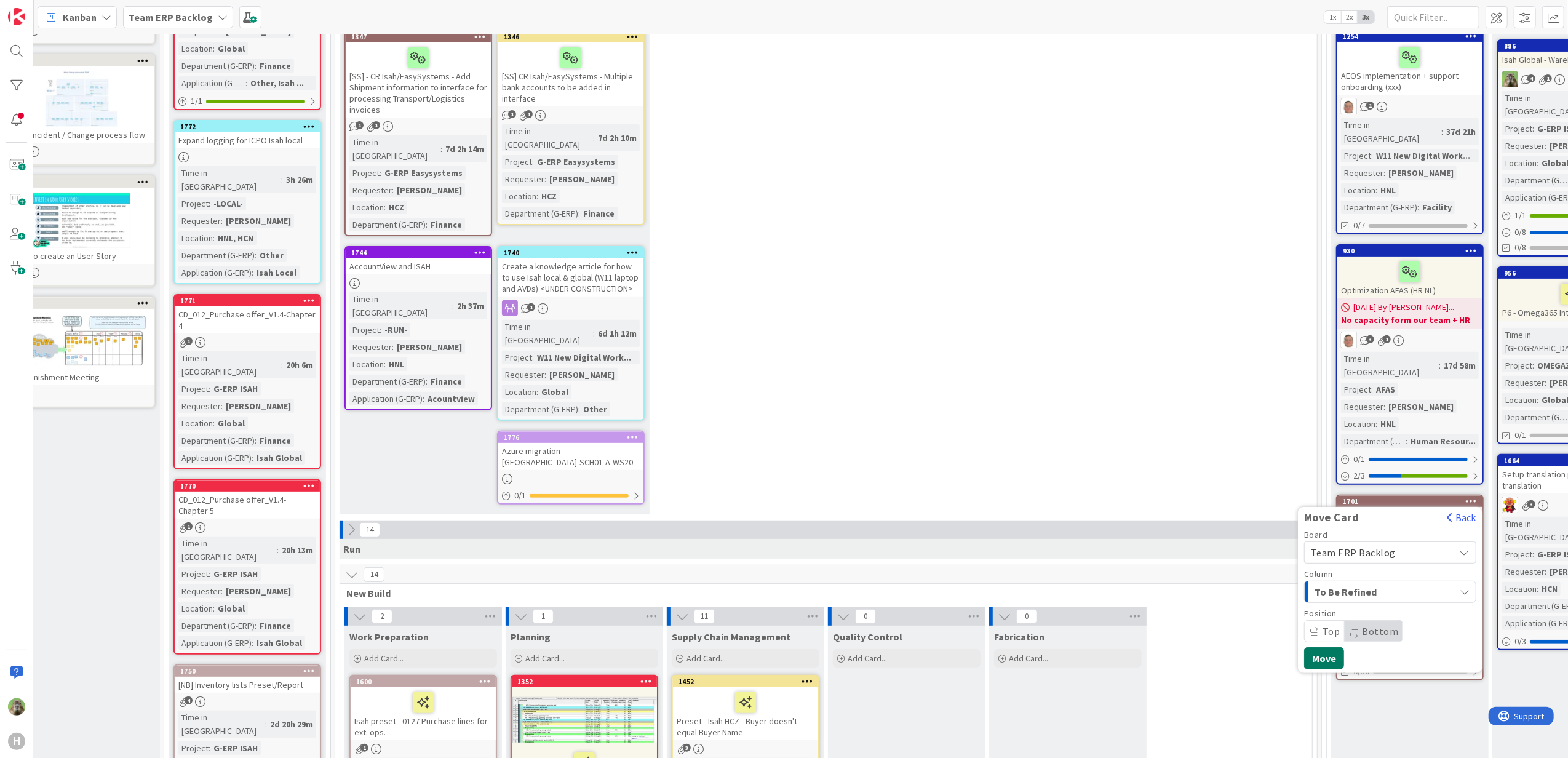
click at [1333, 647] on button "Move" at bounding box center [1324, 658] width 40 height 22
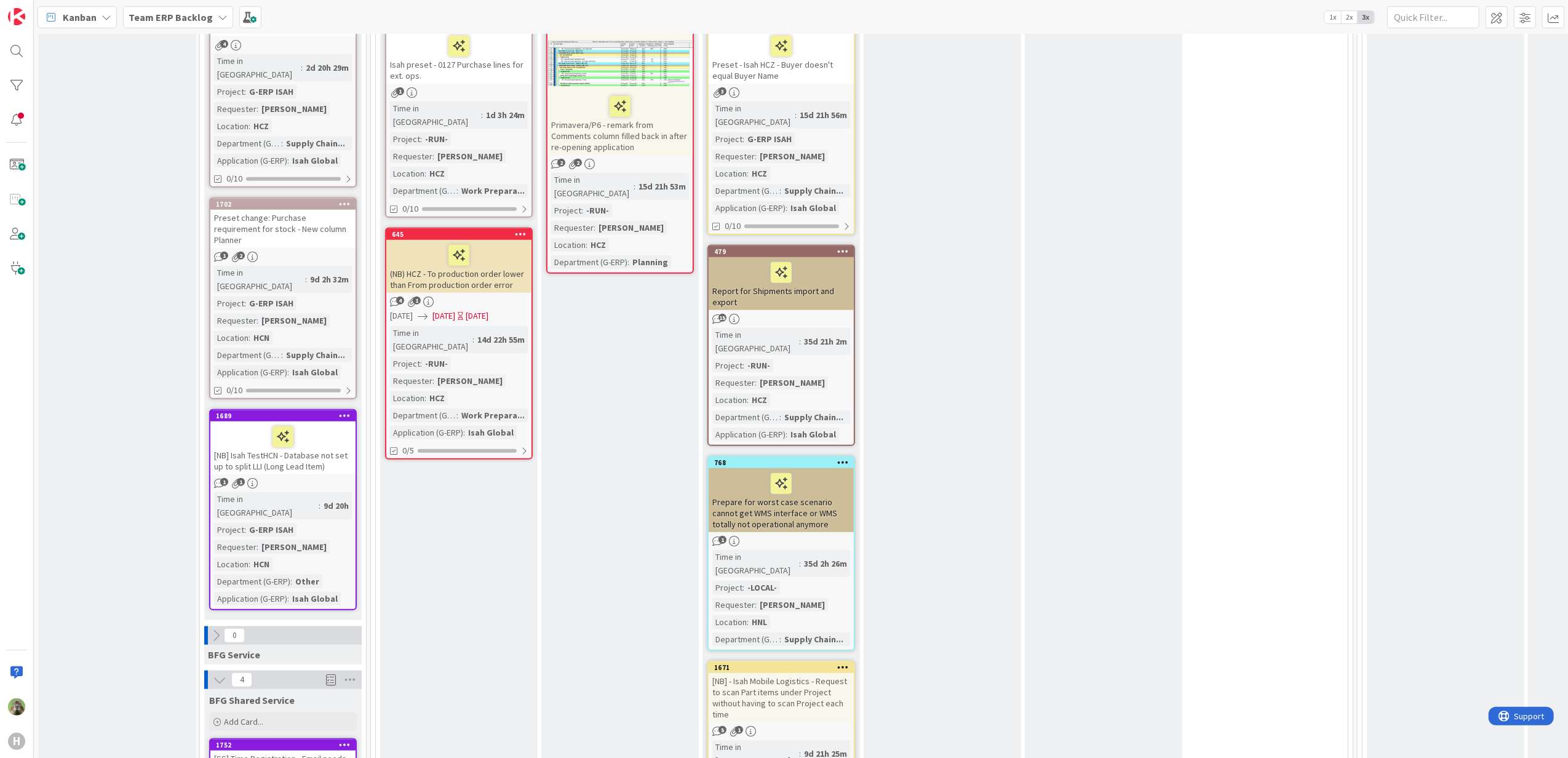
scroll to position [492, 0]
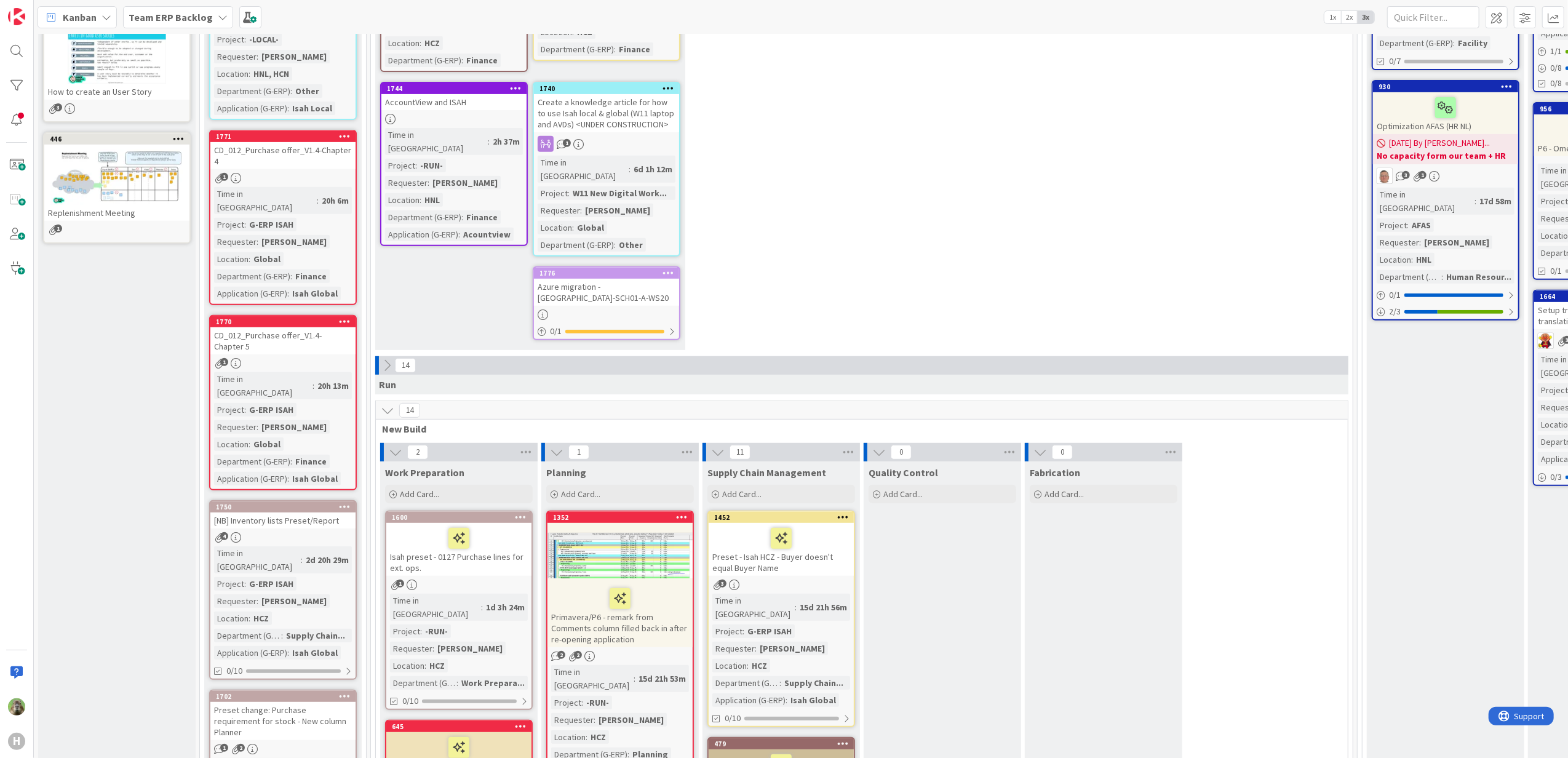
click at [652, 528] on div at bounding box center [620, 555] width 145 height 55
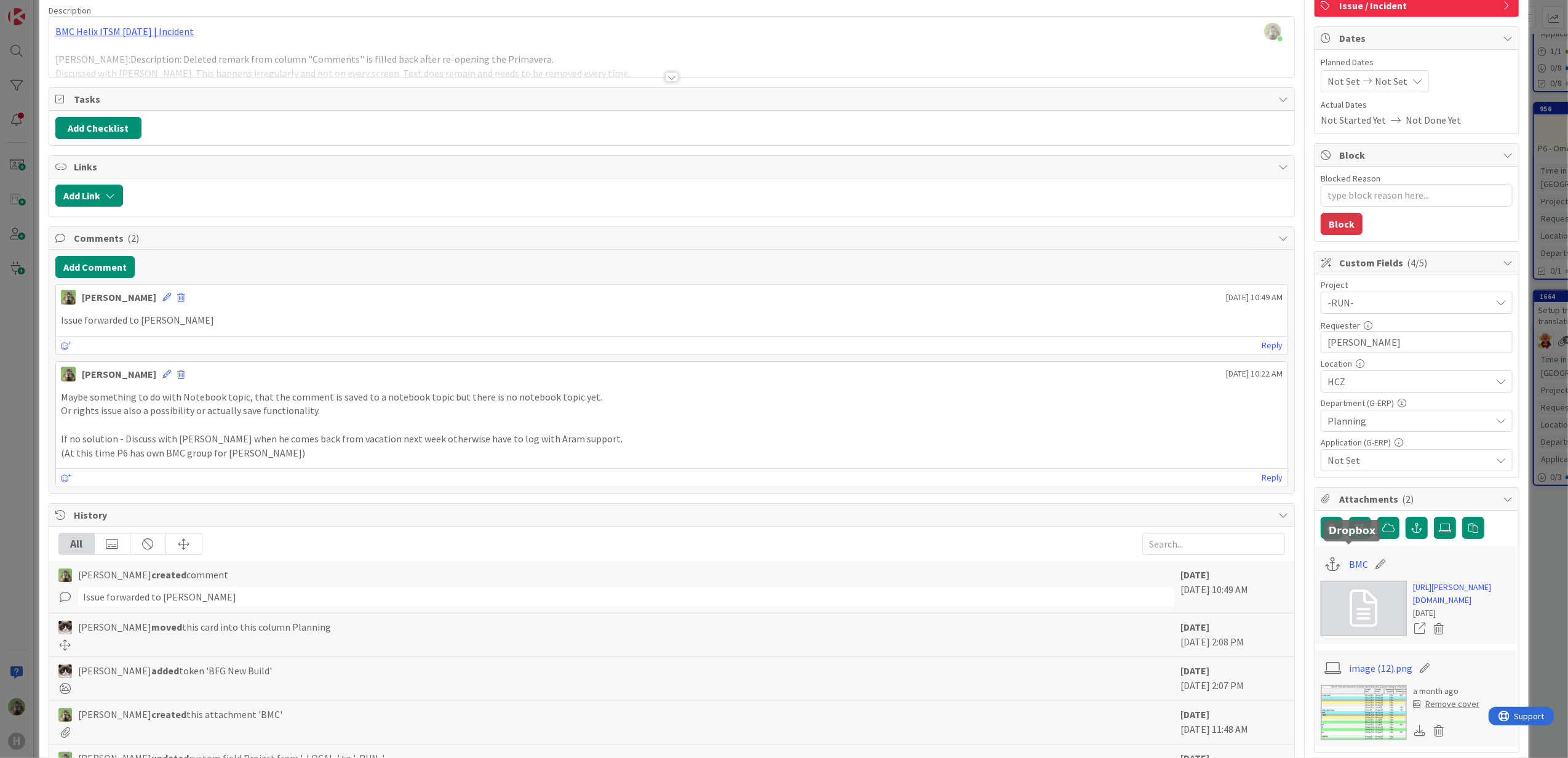
scroll to position [164, 0]
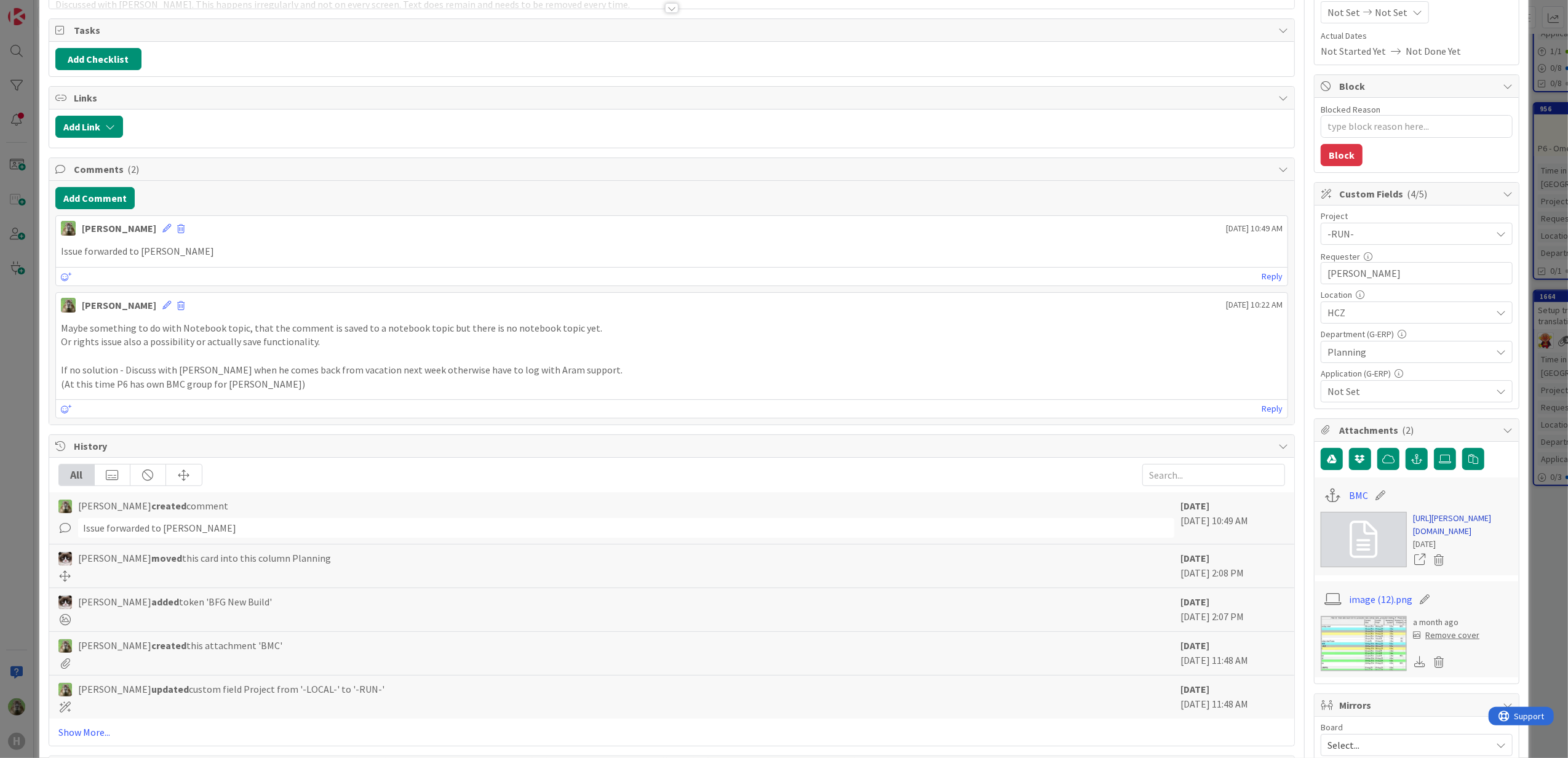
click at [1430, 538] on link "https://huisman-smartit.onbmc.com/smartit/app/#/incident/AGGF4KX6HRENQASZL2S6SZ…" at bounding box center [1463, 525] width 100 height 26
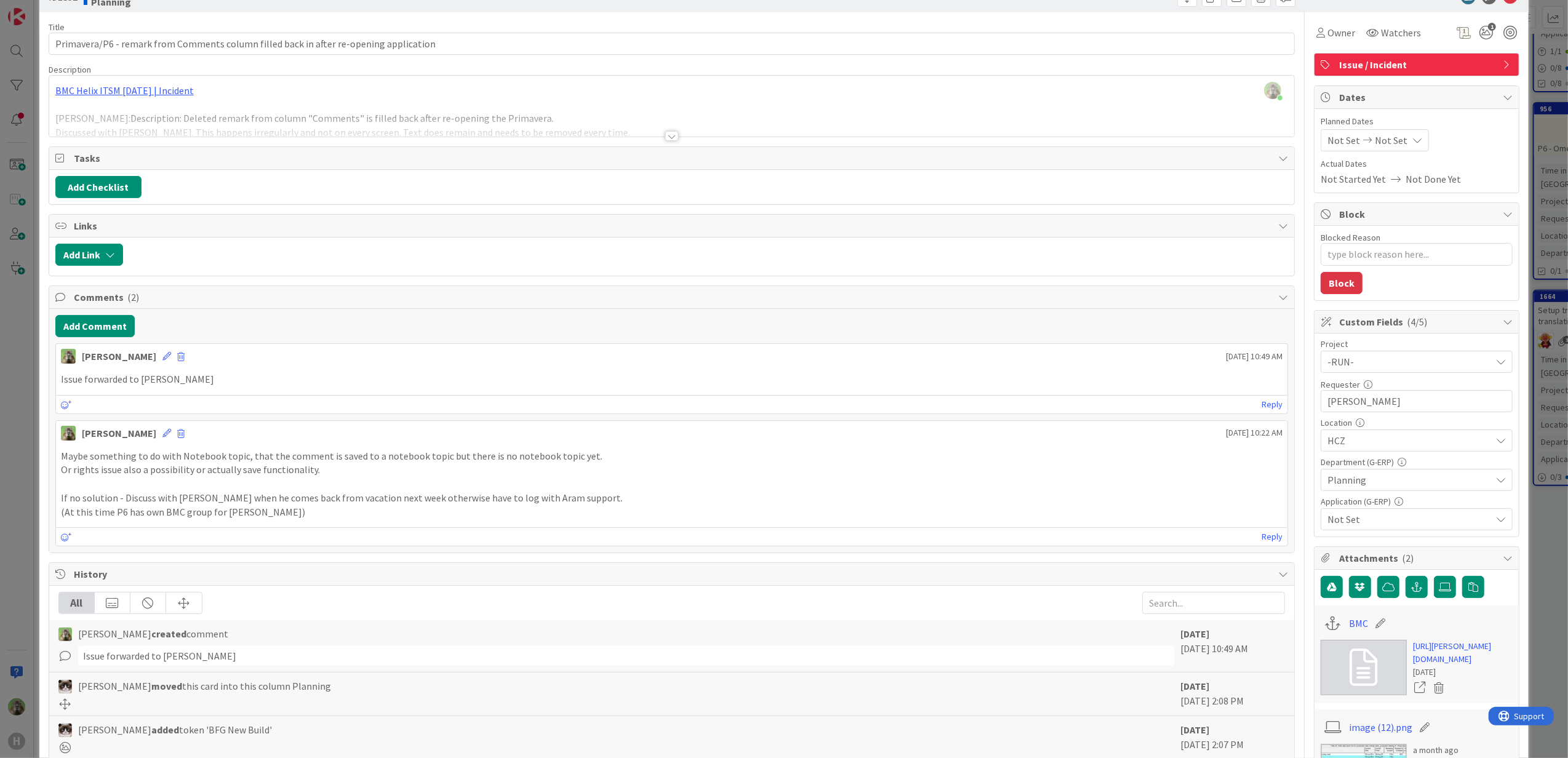
scroll to position [0, 0]
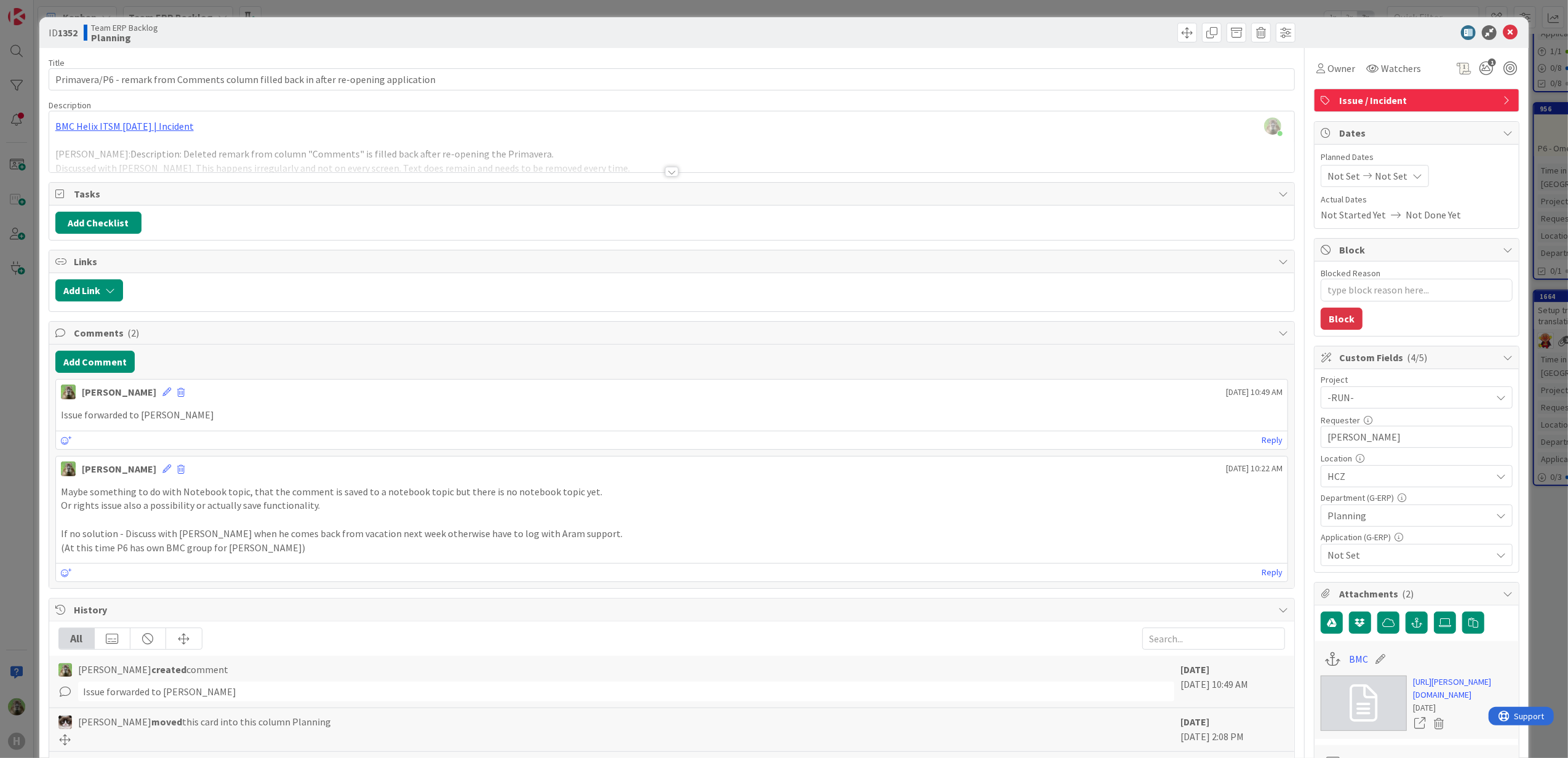
click at [20, 369] on div "ID 1352 Team ERP Backlog Planning Title 86 / 128 Primavera/P6 - remark from Com…" at bounding box center [784, 379] width 1568 height 758
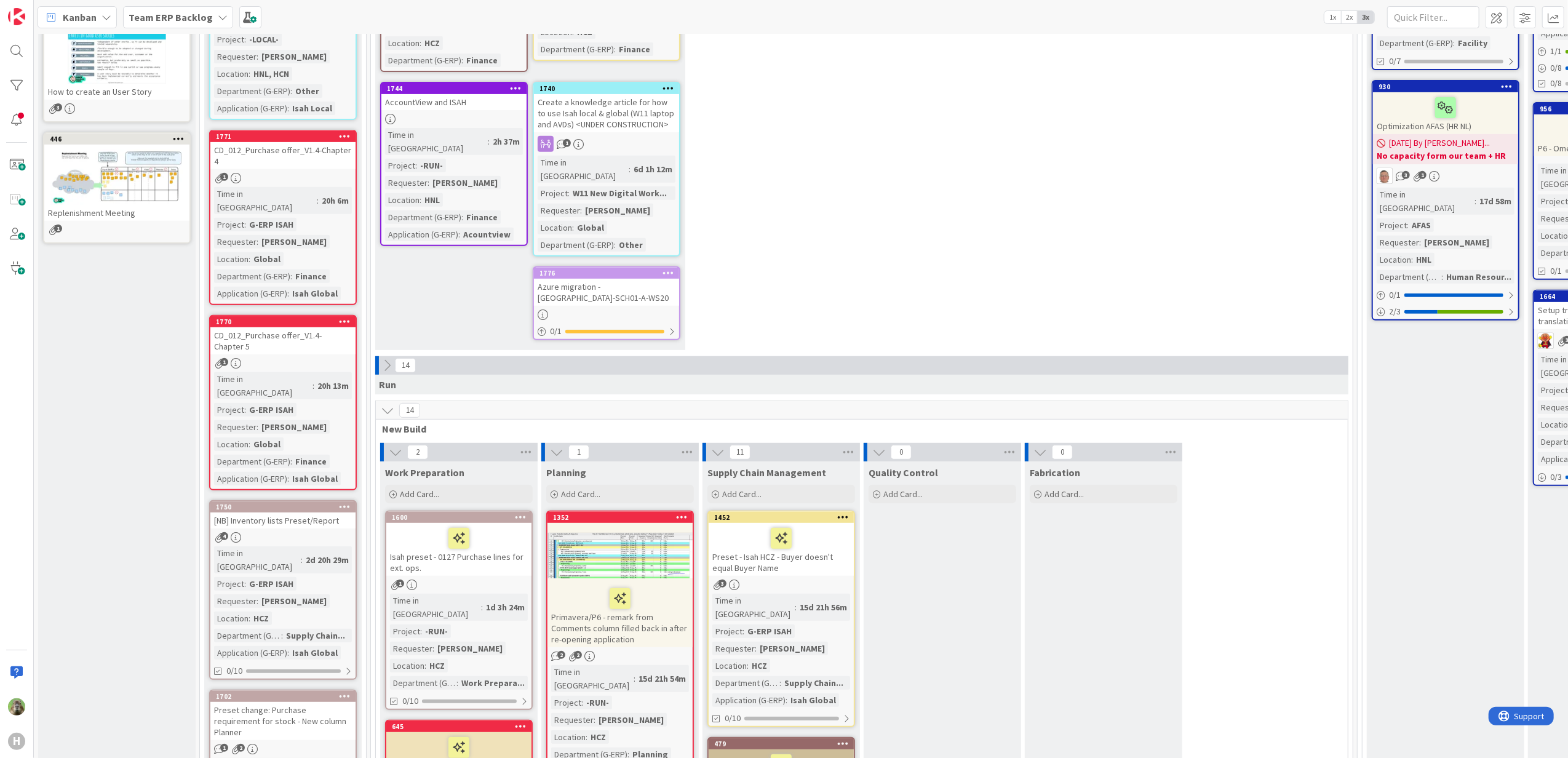
click at [286, 142] on div "CD_012_Purchase offer_V1.4-Chapter 4" at bounding box center [283, 155] width 145 height 27
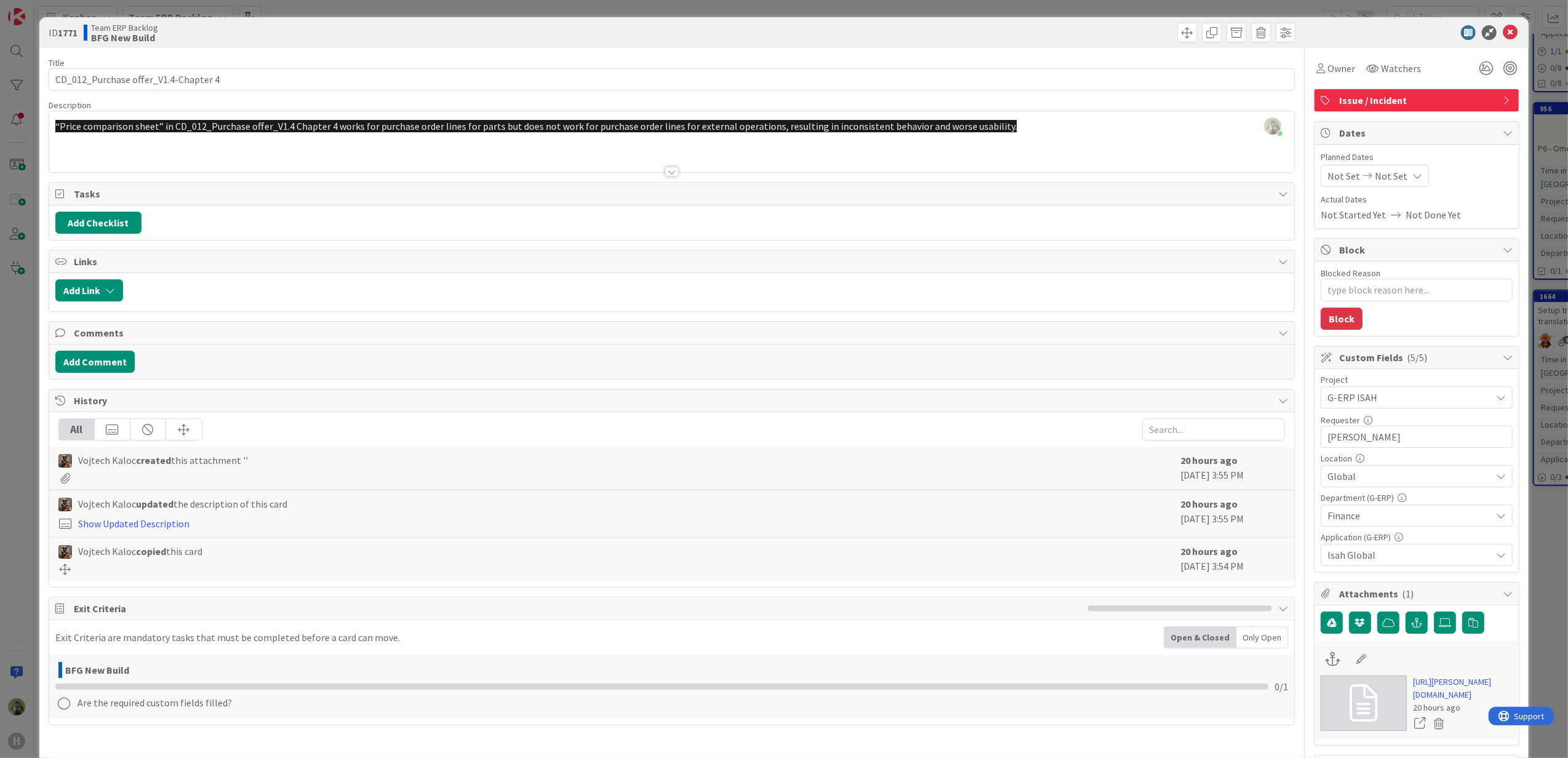
click at [25, 454] on div "ID 1771 Team ERP Backlog BFG New Build Title 36 / 128 CD_012_Purchase offer_V1.…" at bounding box center [784, 379] width 1568 height 758
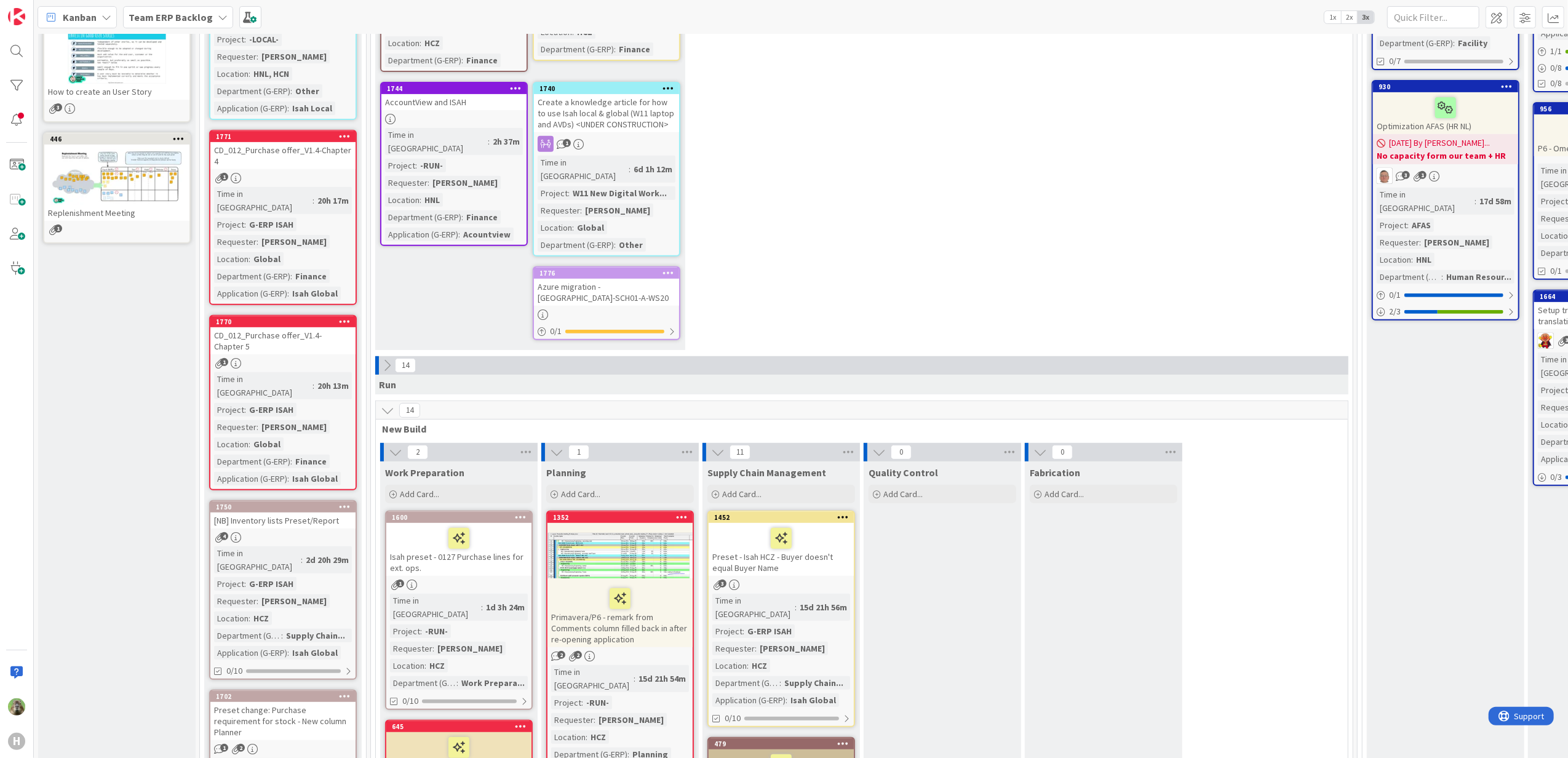
click at [180, 14] on b "Team ERP Backlog" at bounding box center [171, 17] width 85 height 12
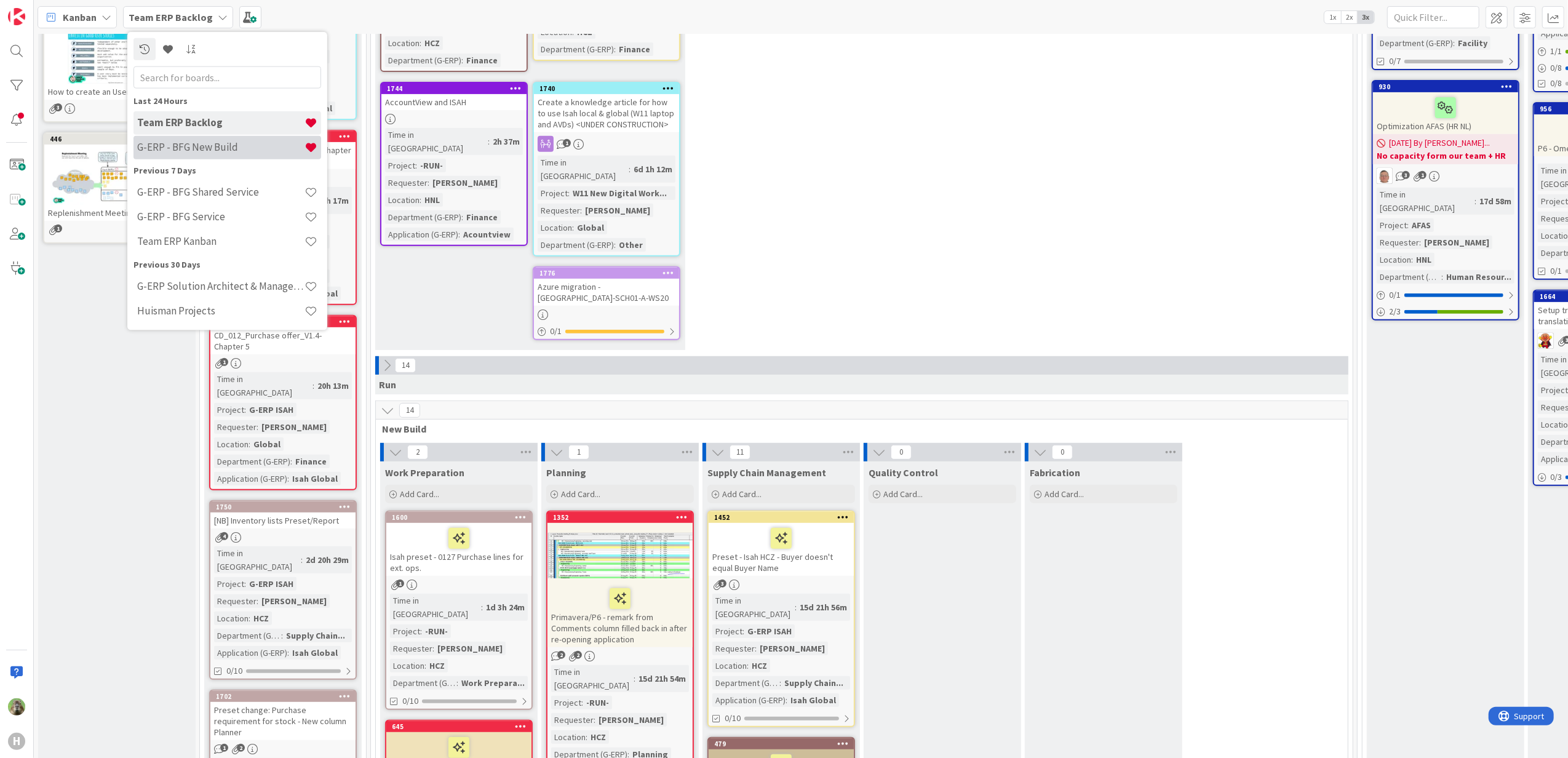
click at [212, 153] on h4 "G-ERP - BFG New Build" at bounding box center [220, 147] width 167 height 12
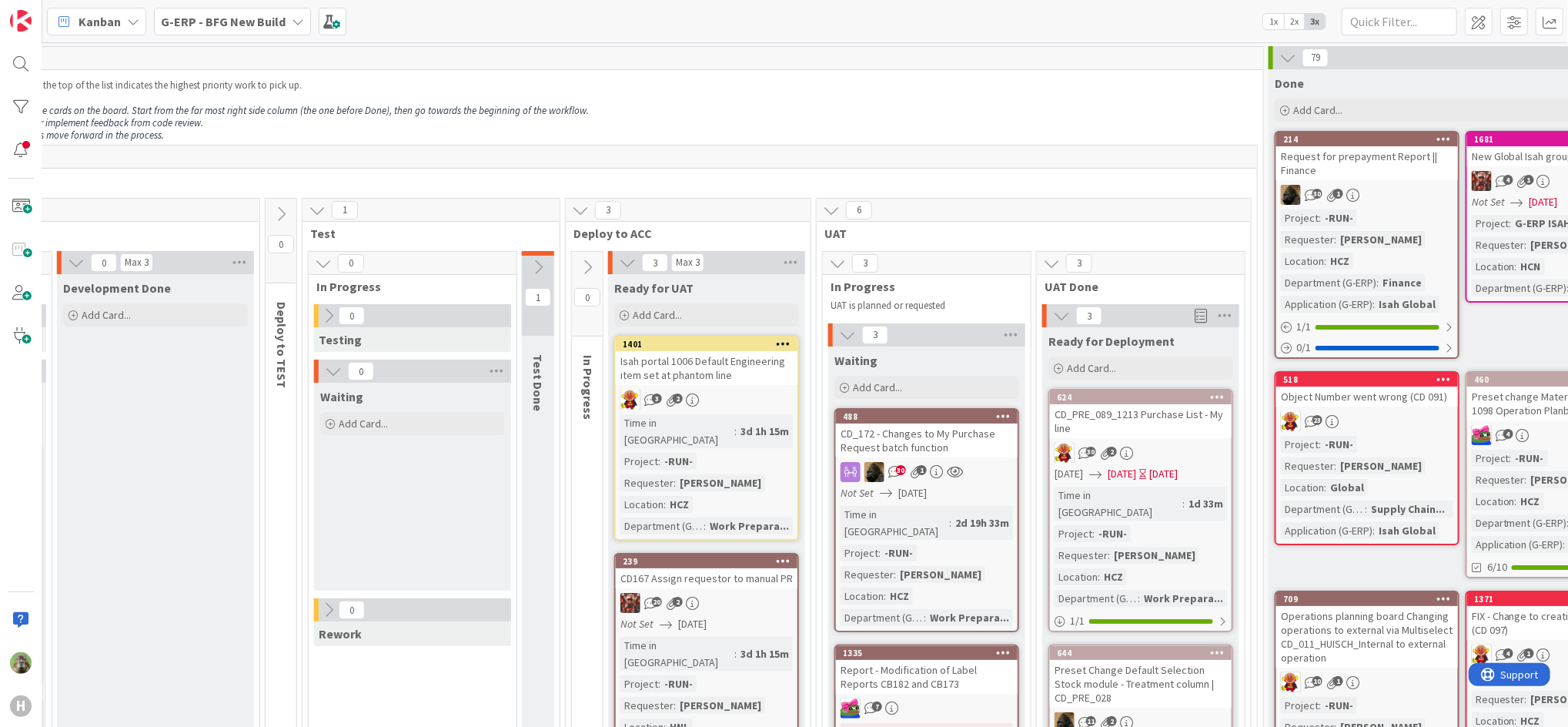
scroll to position [410, 890]
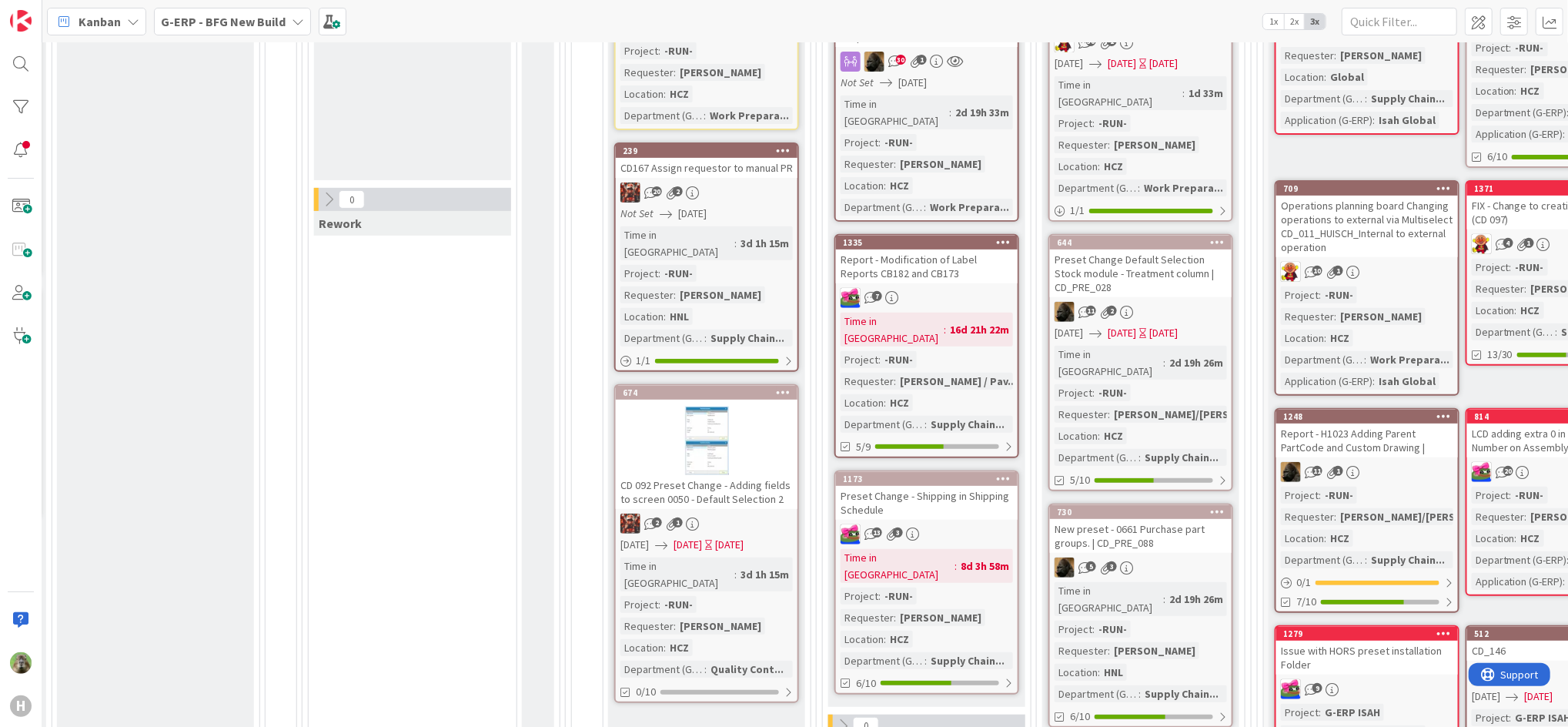
click at [903, 486] on div "Preset Change - Shipping in Shipping Schedule" at bounding box center [926, 503] width 182 height 34
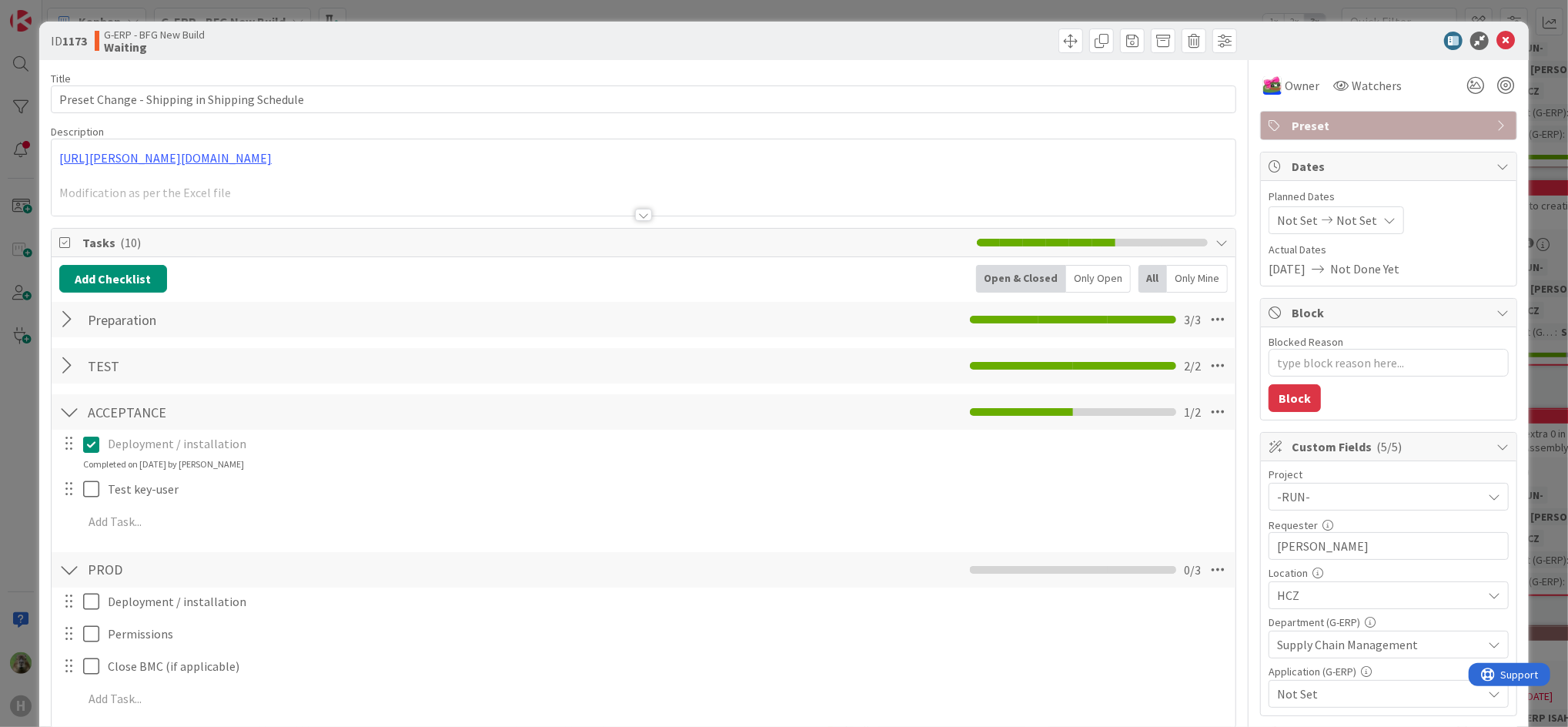
type textarea "x"
click at [7, 475] on div "ID 1173 G-ERP - BFG New Build Waiting Title 45 / 128 Preset Change - Shipping i…" at bounding box center [784, 364] width 1568 height 727
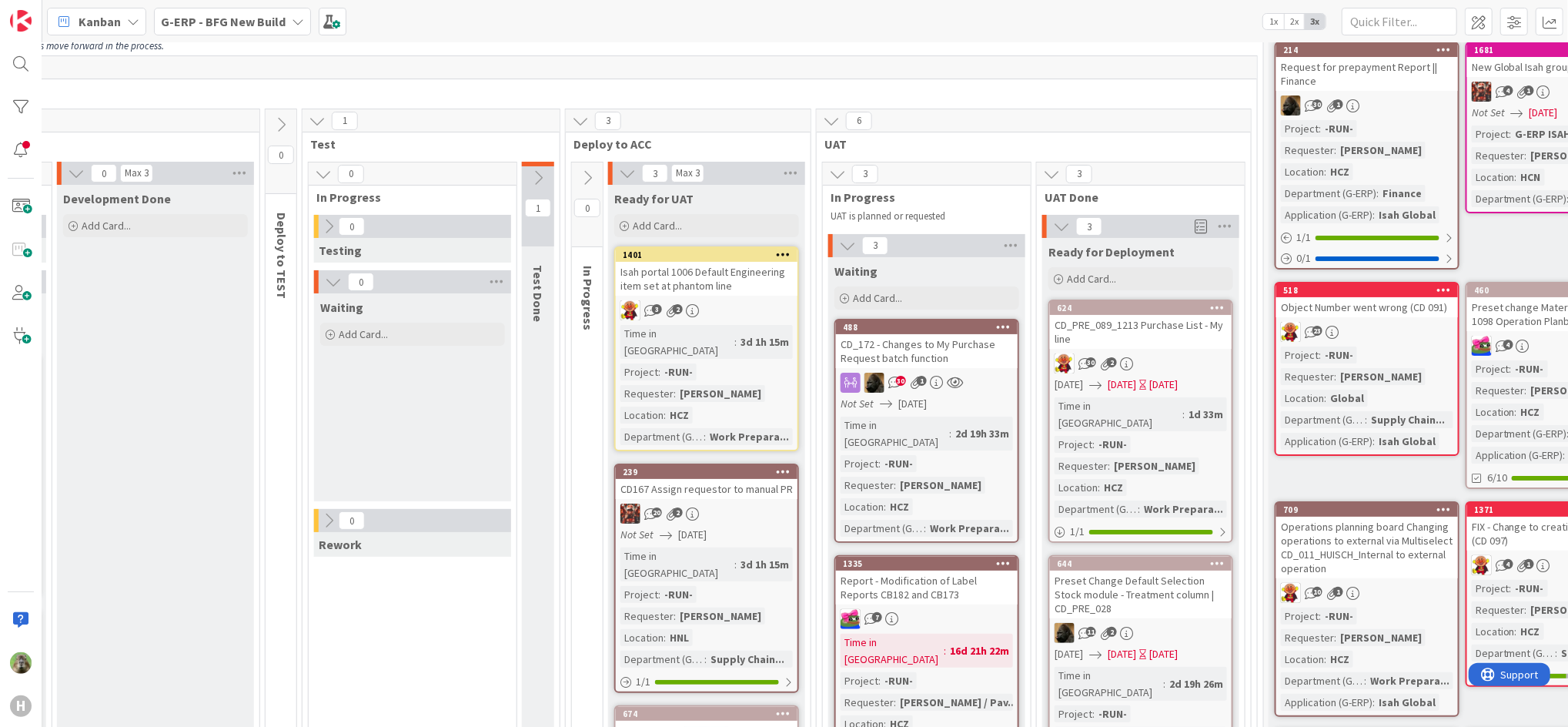
scroll to position [0, 890]
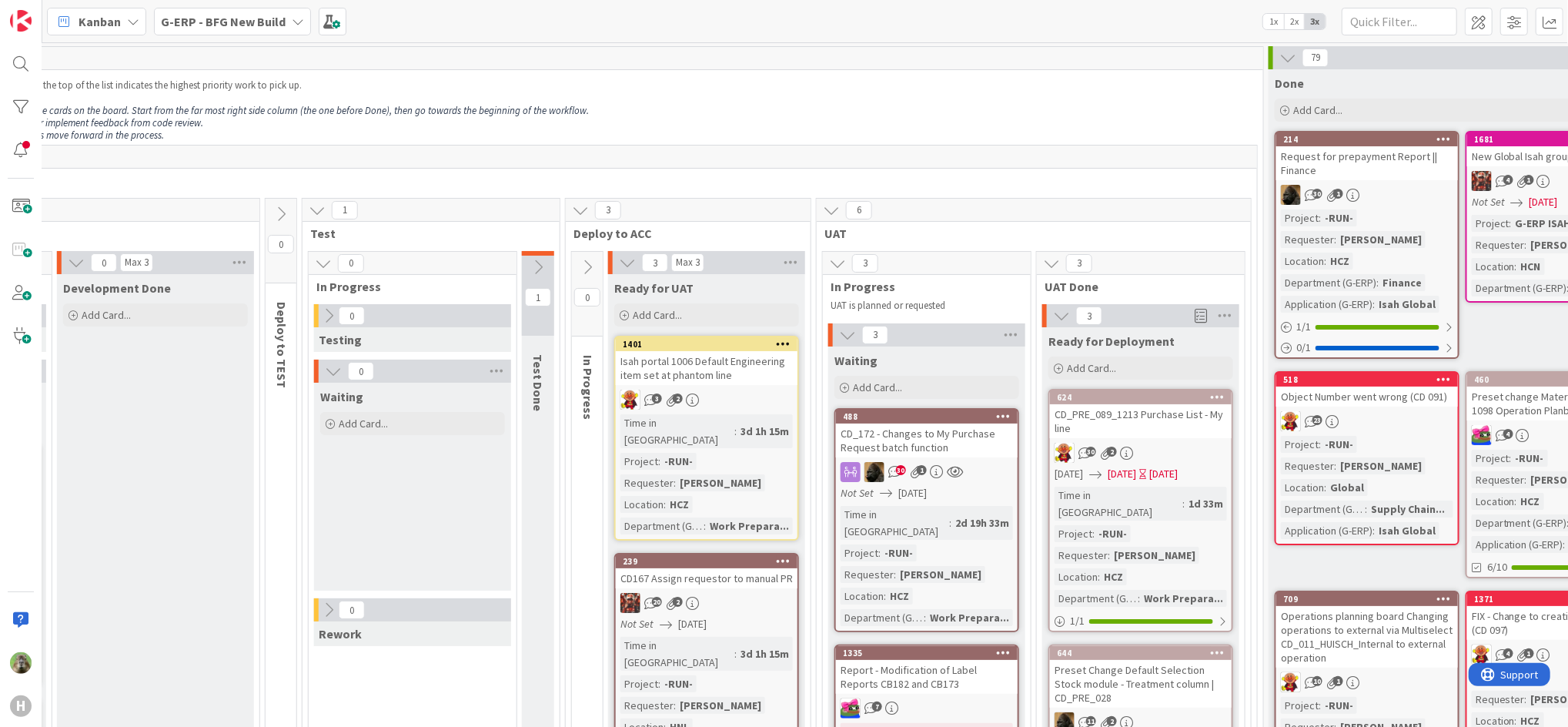
drag, startPoint x: 1286, startPoint y: 61, endPoint x: 1266, endPoint y: 59, distance: 20.1
click at [1286, 61] on icon at bounding box center [1288, 58] width 17 height 17
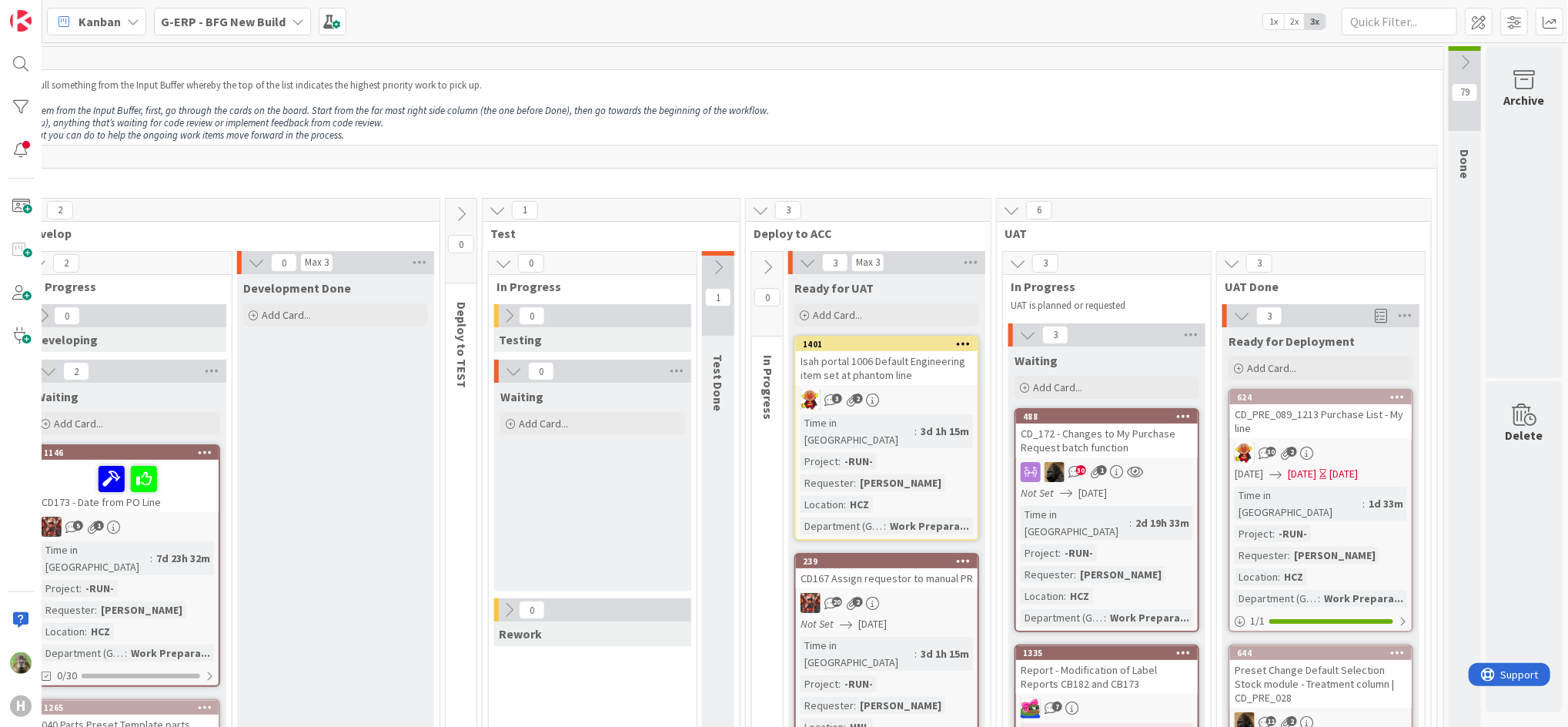
scroll to position [0, 727]
click at [1001, 77] on div "If we have capacity and no other team members need help, you can pull something…" at bounding box center [593, 110] width 1693 height 68
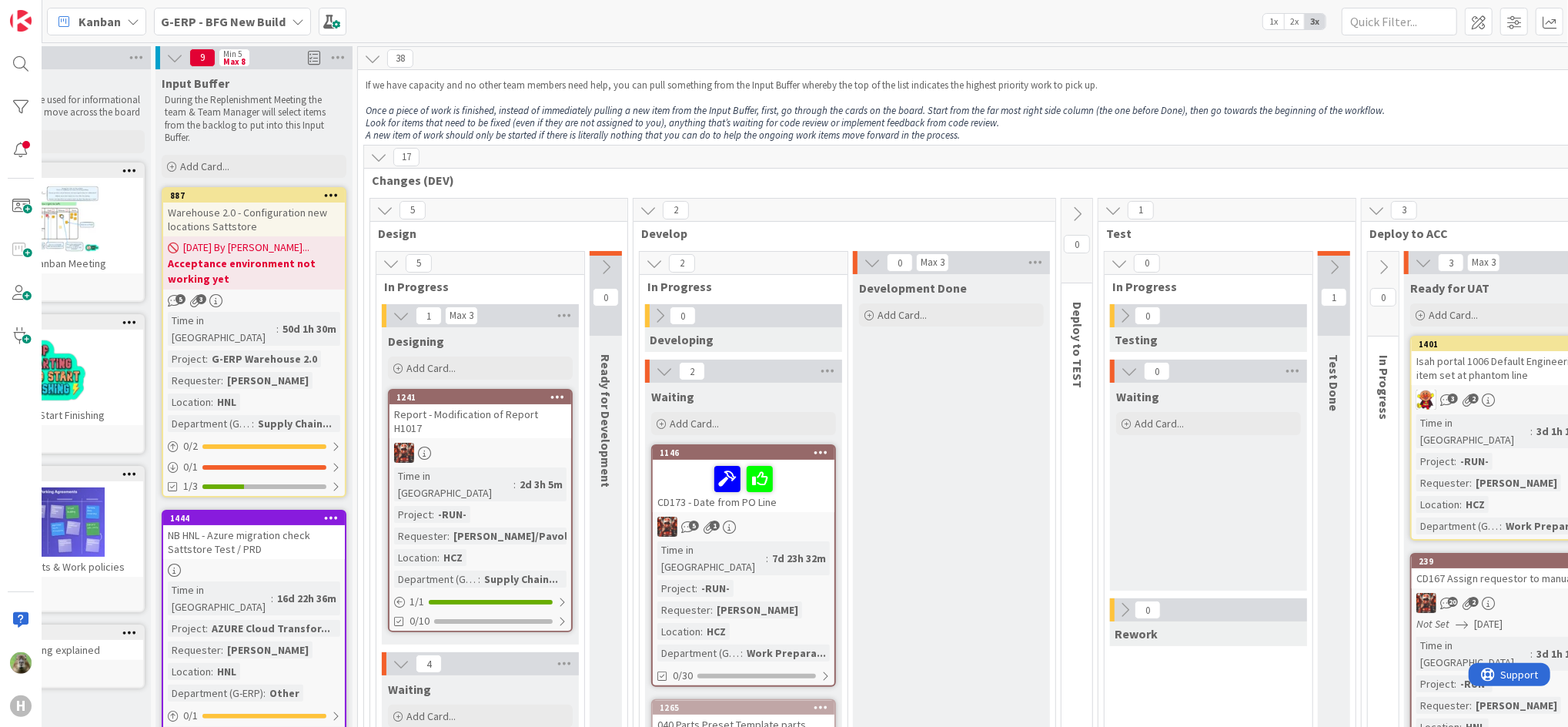
scroll to position [0, 44]
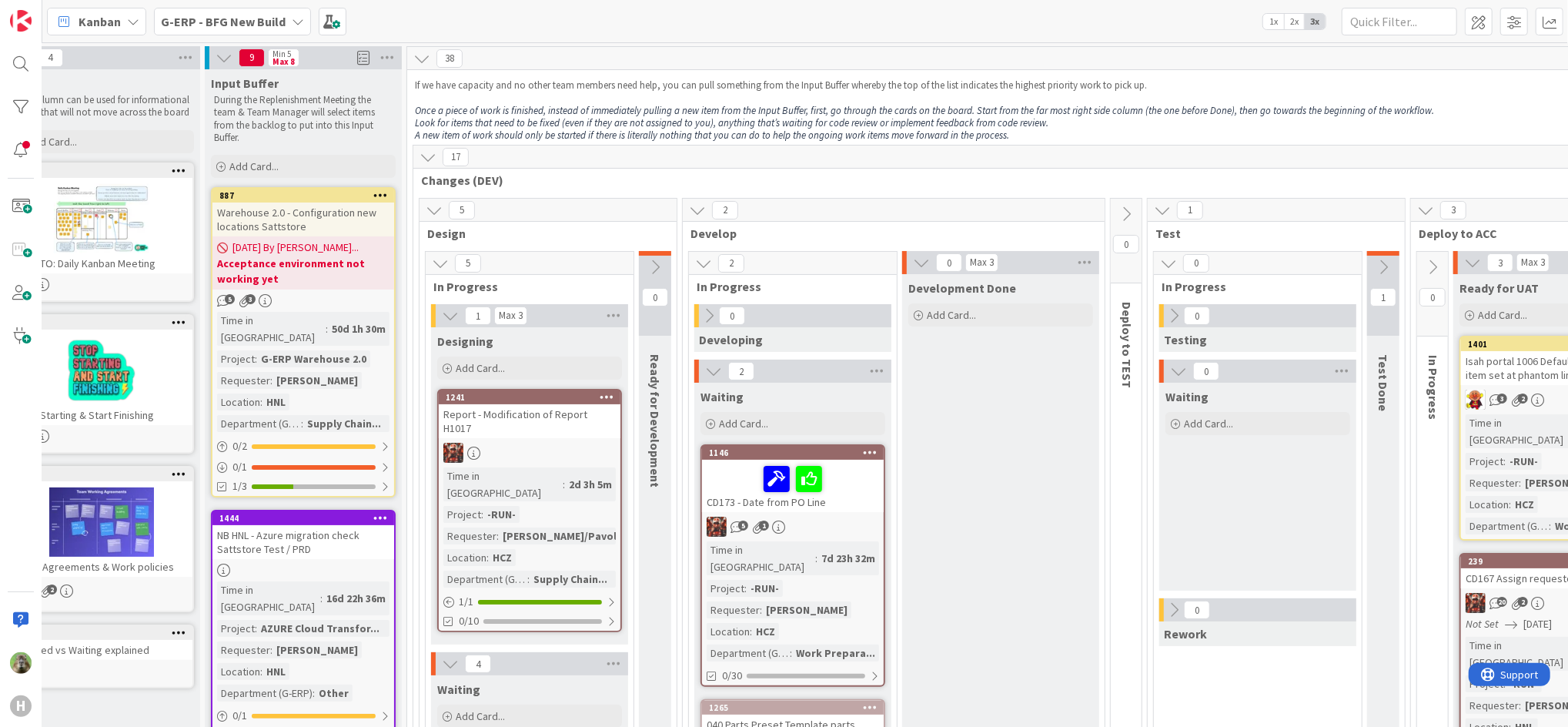
click at [292, 25] on icon at bounding box center [298, 21] width 12 height 12
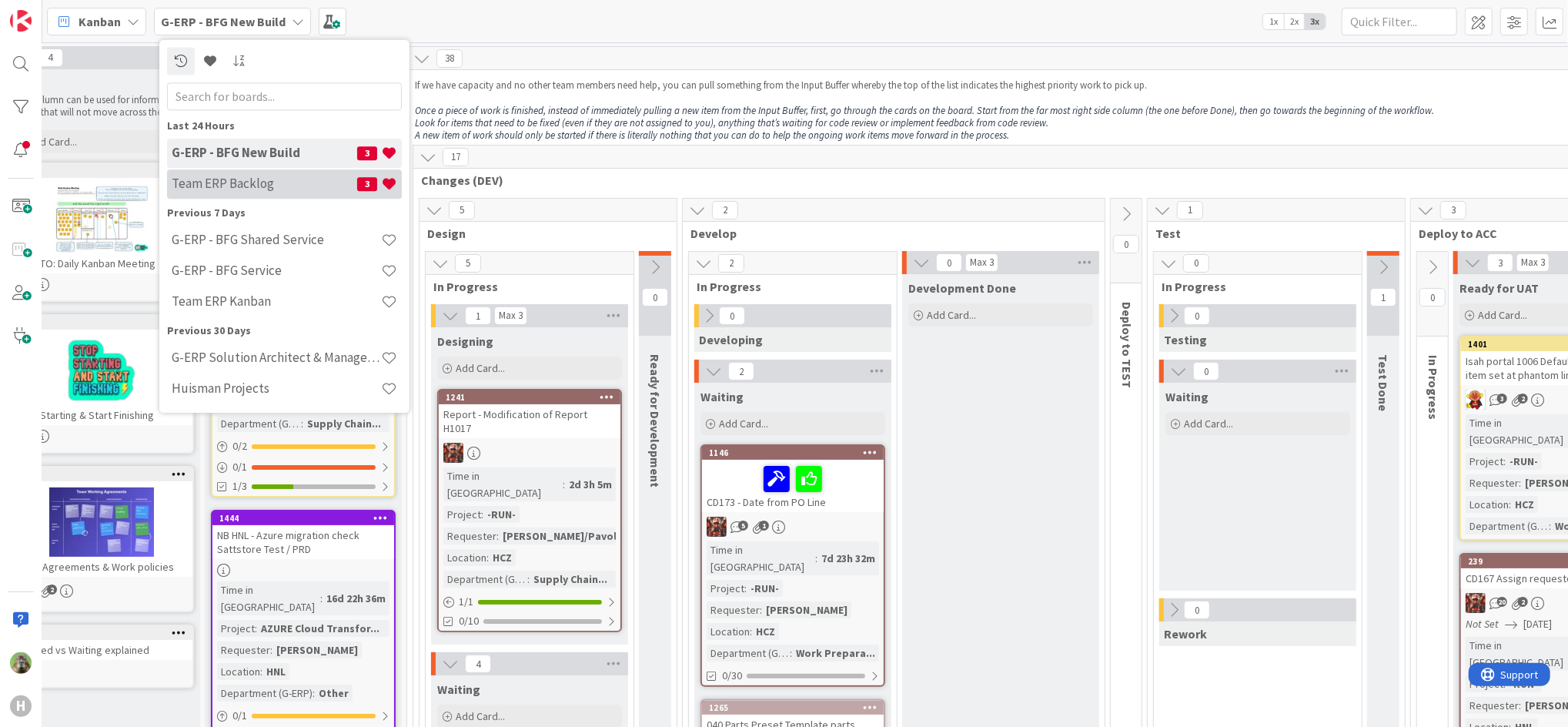
click at [263, 197] on div "Team ERP Backlog 3" at bounding box center [284, 184] width 235 height 29
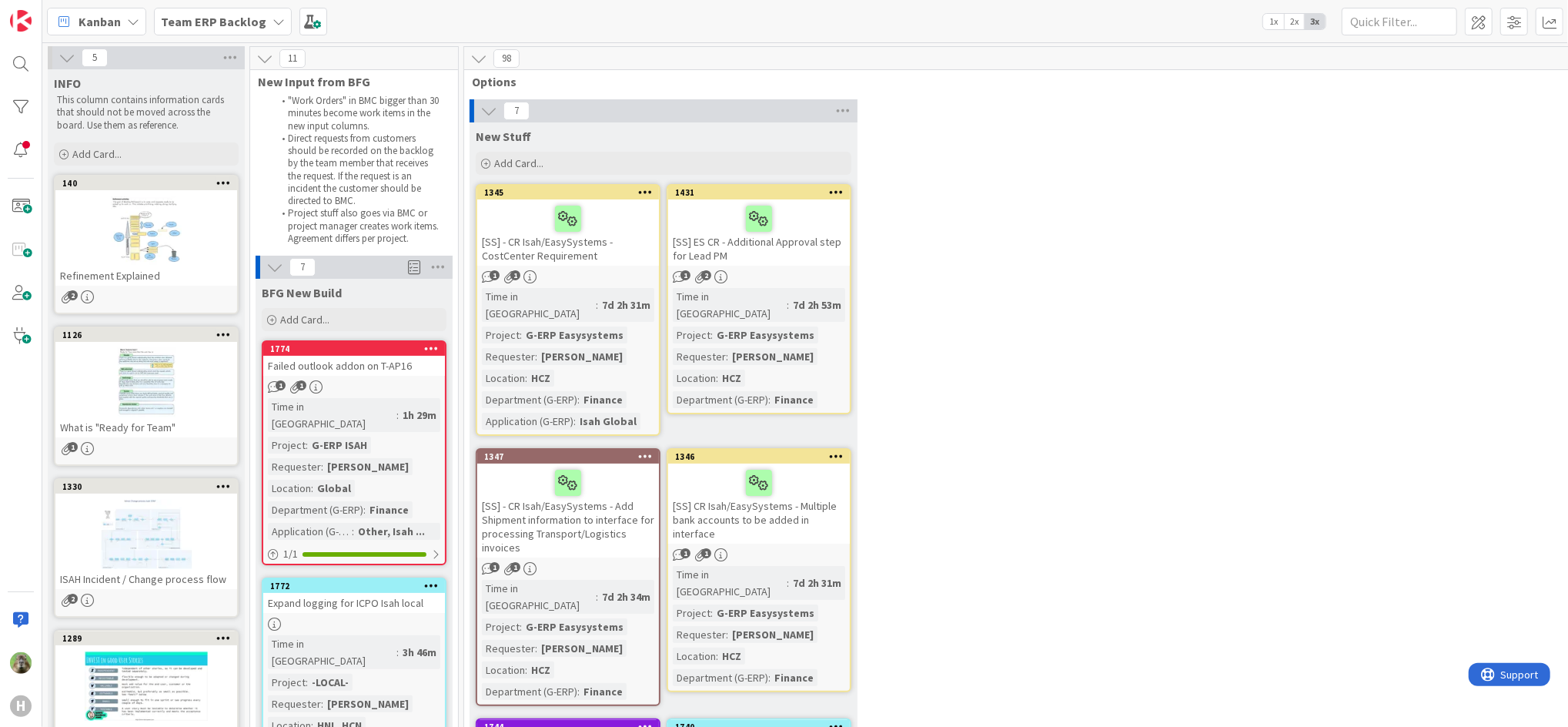
click at [272, 15] on icon at bounding box center [278, 21] width 12 height 12
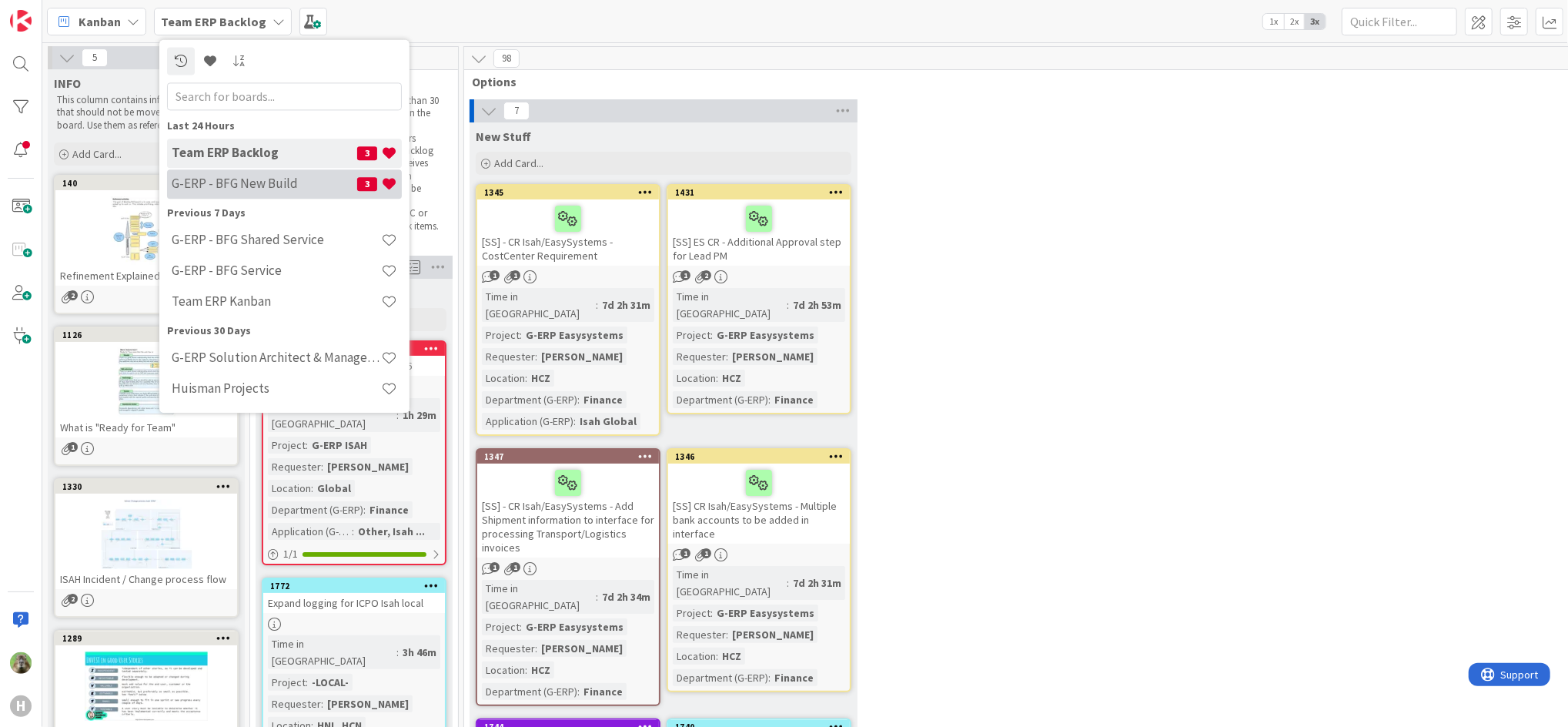
click at [259, 185] on h4 "G-ERP - BFG New Build" at bounding box center [264, 184] width 185 height 15
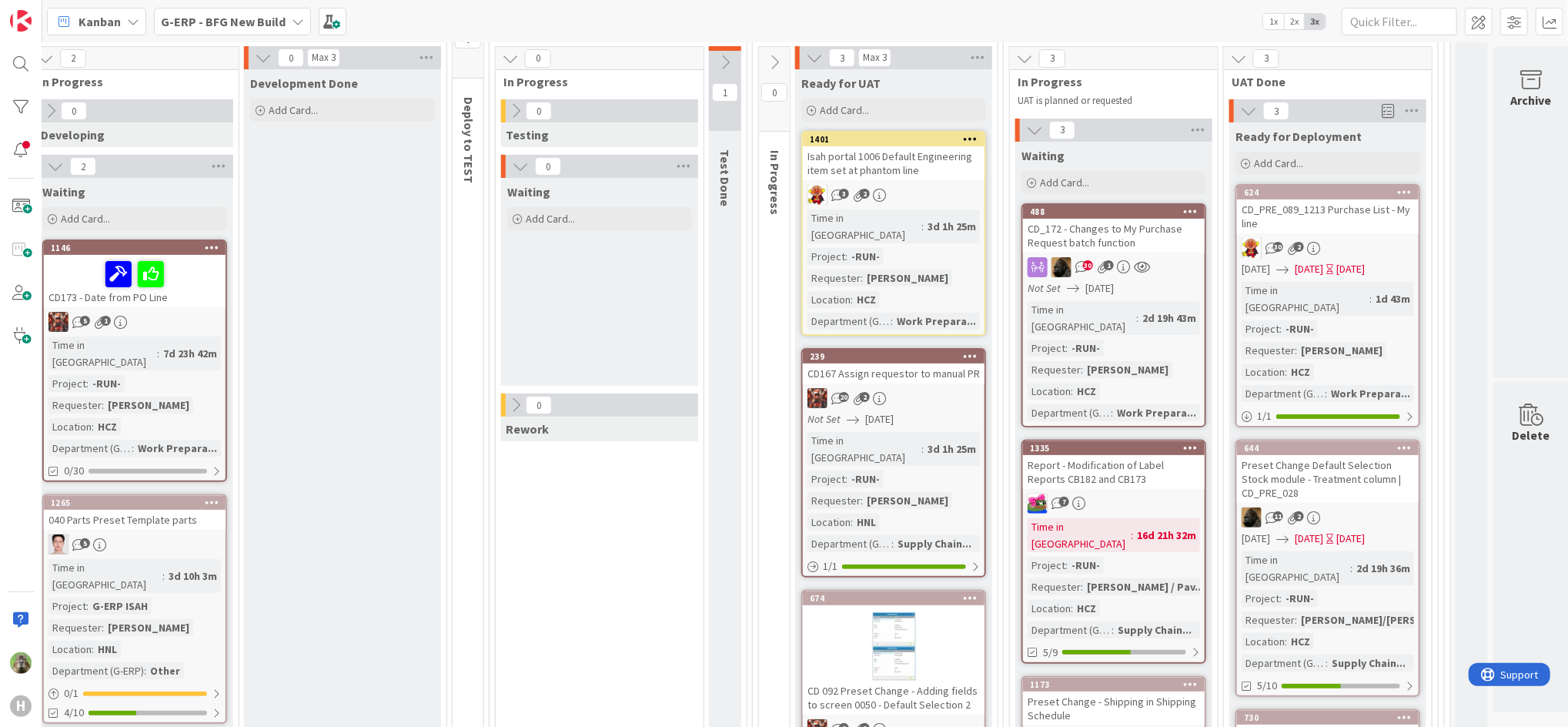
scroll to position [513, 703]
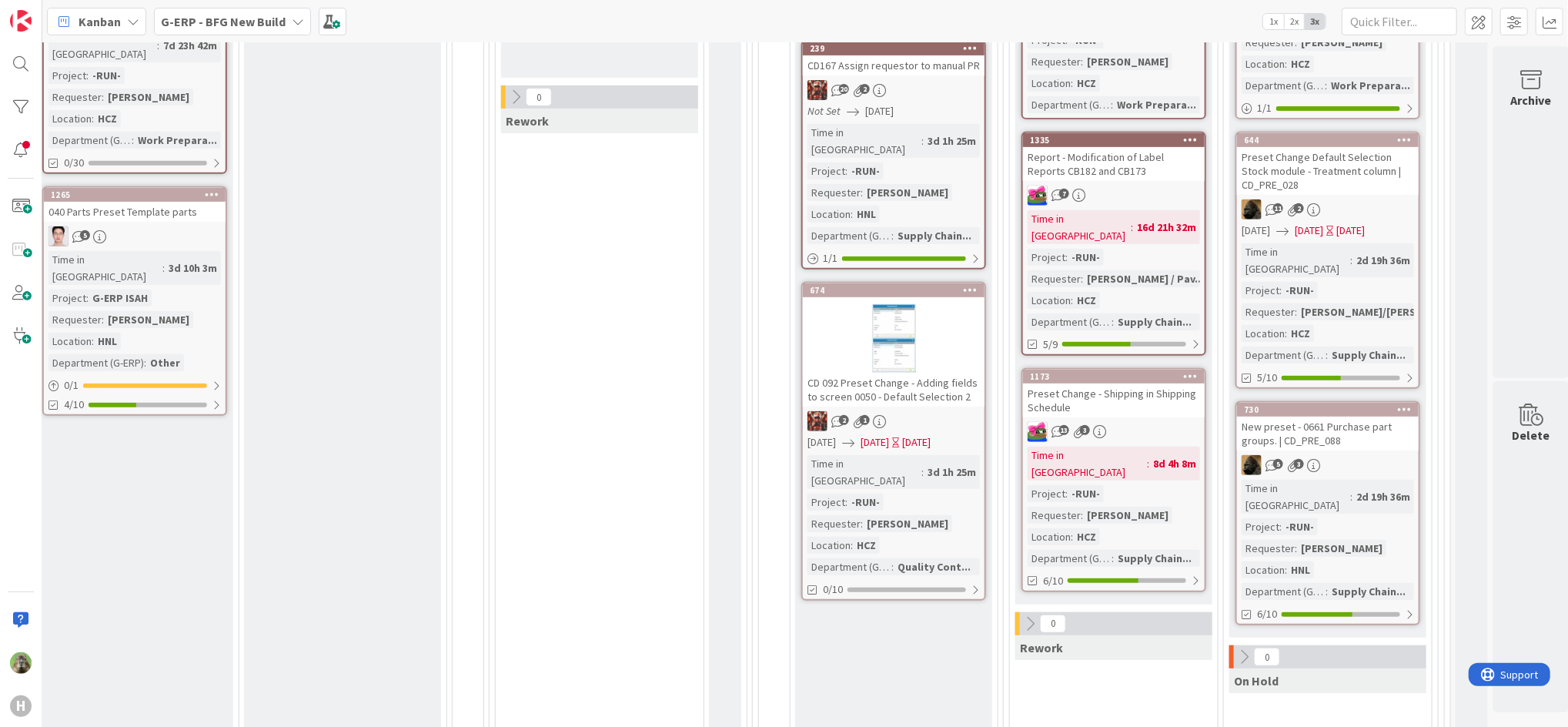
click at [1247, 648] on icon at bounding box center [1244, 657] width 17 height 17
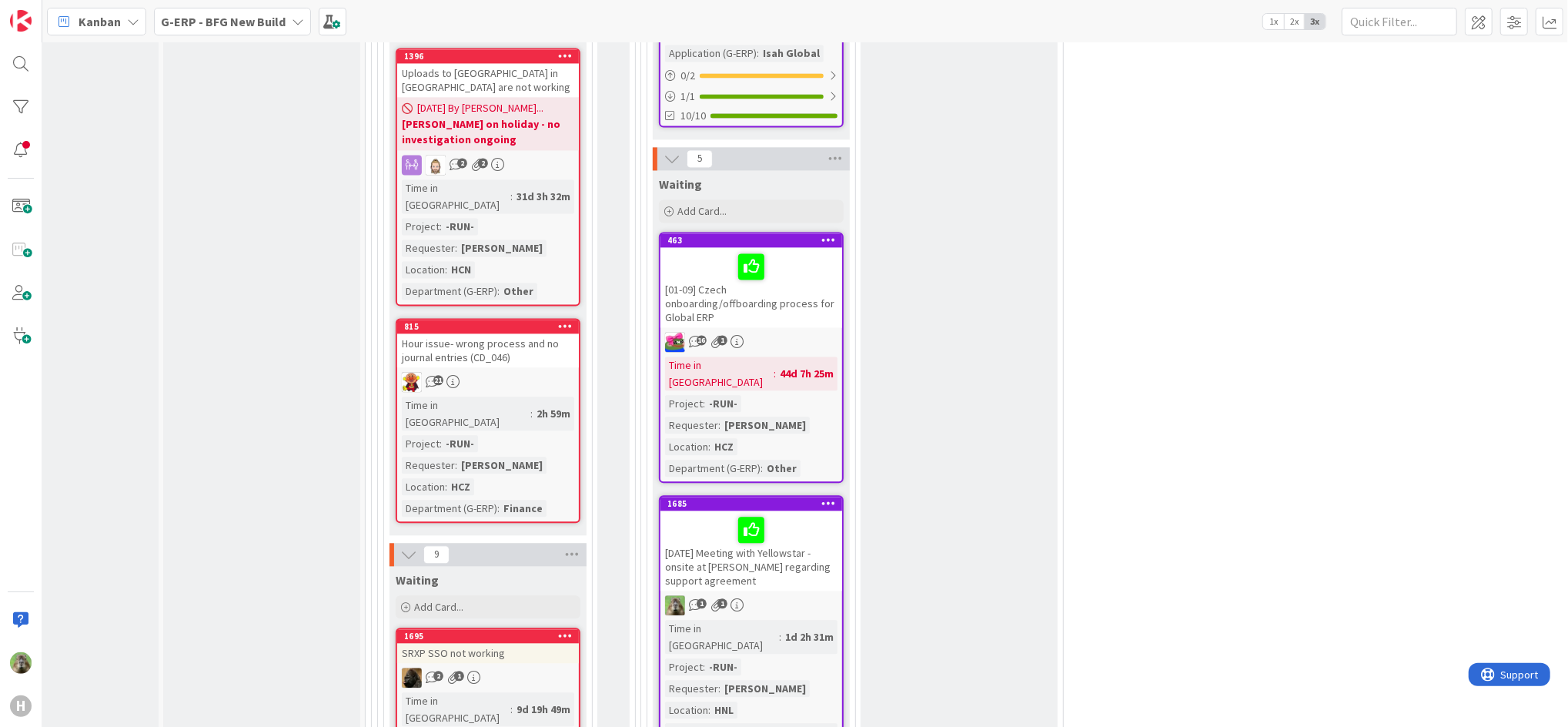
scroll to position [2006, 86]
